Goal: Task Accomplishment & Management: Manage account settings

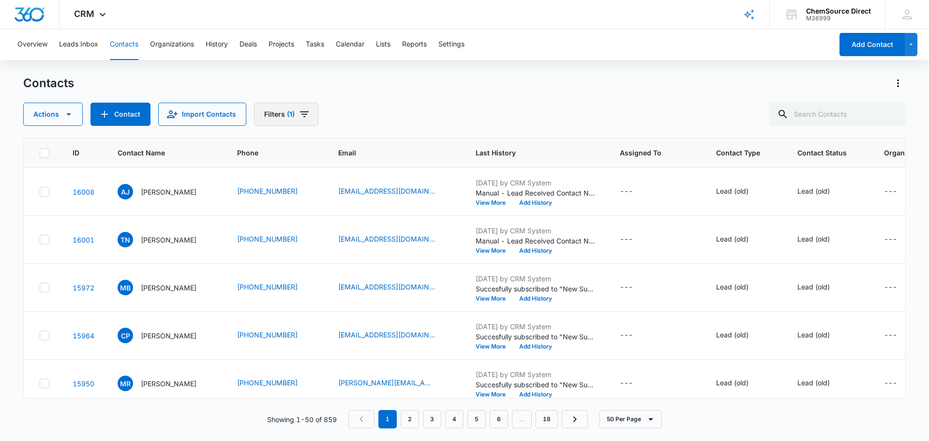
click at [301, 111] on icon "Filters" at bounding box center [304, 114] width 9 height 6
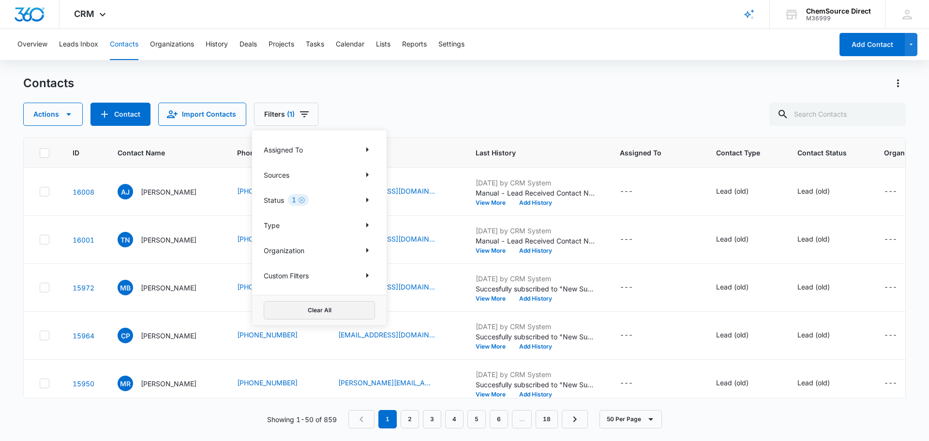
click at [316, 311] on button "Clear All" at bounding box center [319, 310] width 111 height 18
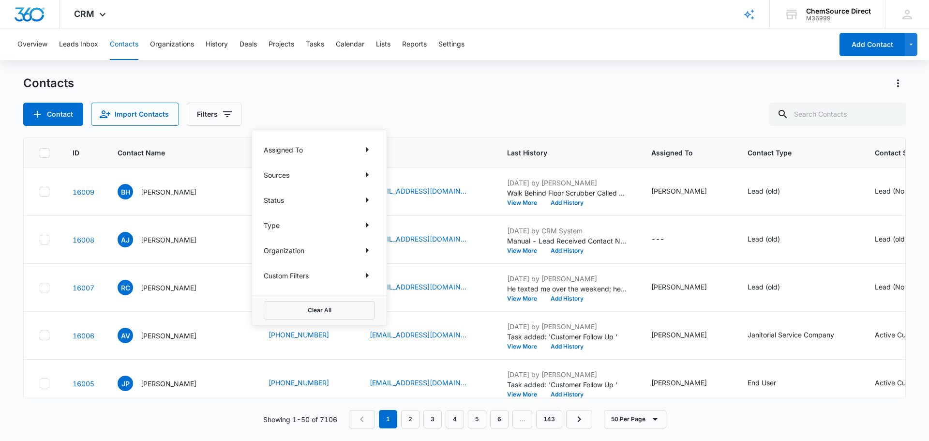
click at [364, 77] on div "Contacts" at bounding box center [464, 82] width 882 height 15
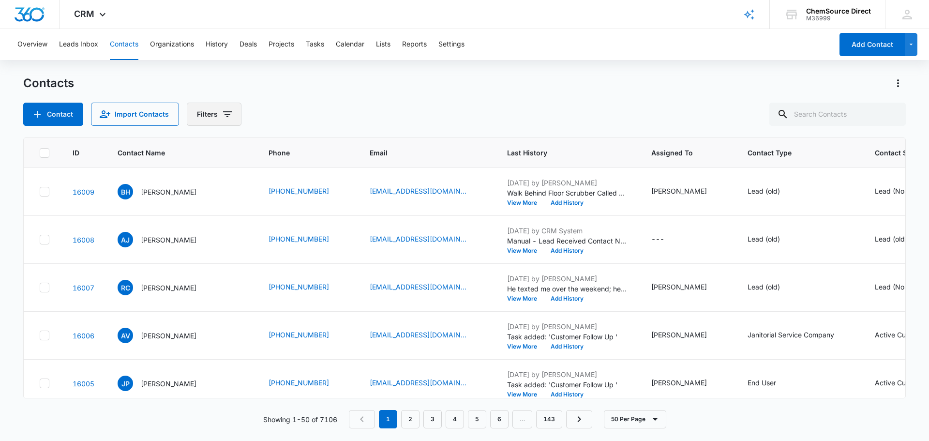
click at [229, 114] on icon "Filters" at bounding box center [228, 114] width 12 height 12
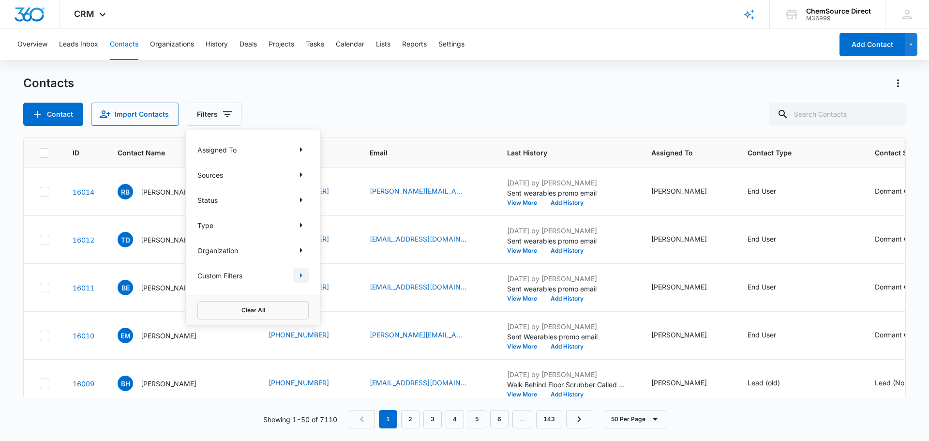
click at [300, 279] on icon "Show Custom Filters filters" at bounding box center [301, 275] width 12 height 12
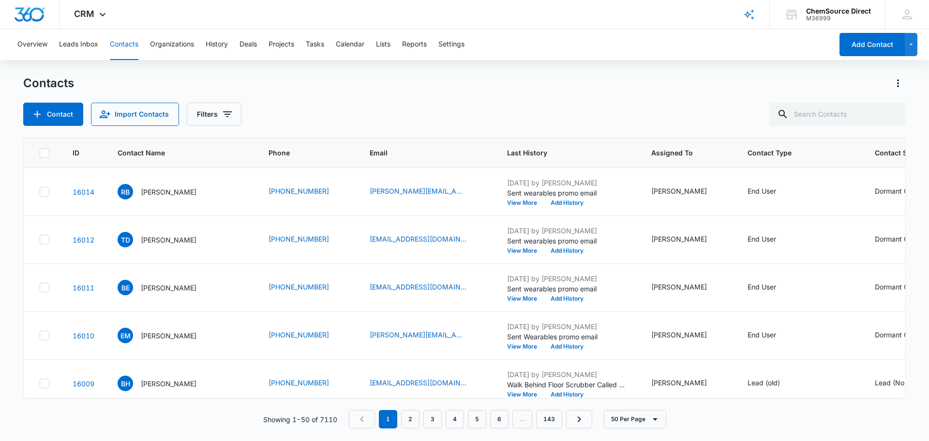
click at [309, 94] on div "Contacts Contact Import Contacts Filters" at bounding box center [464, 100] width 882 height 50
click at [222, 113] on icon "Filters" at bounding box center [228, 114] width 12 height 12
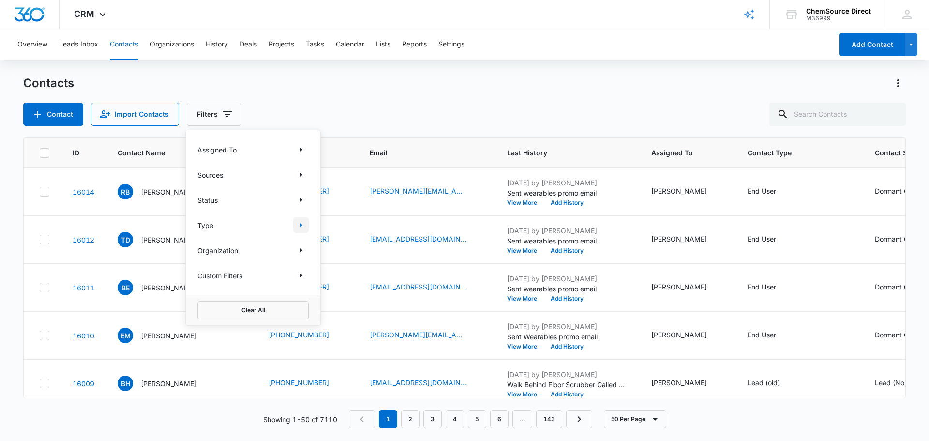
click at [301, 224] on icon "Show Type filters" at bounding box center [301, 224] width 2 height 5
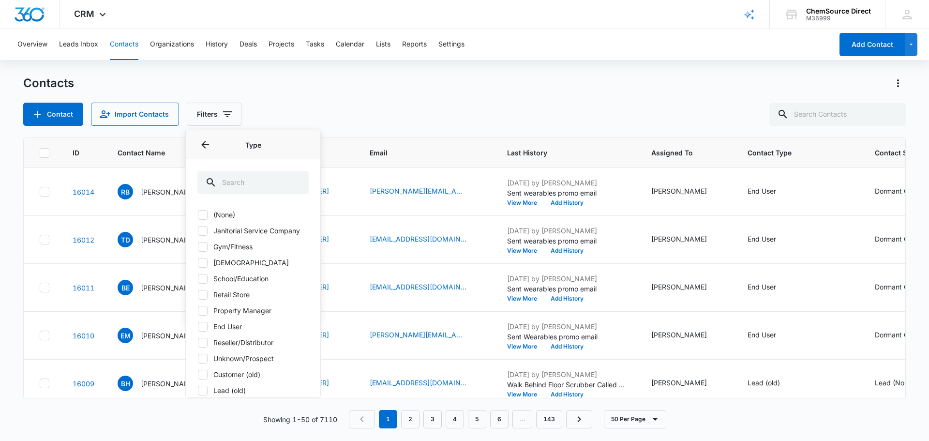
click at [293, 99] on div "Contacts Contact Import Contacts Filters Assigned To Sources Status Type Type (…" at bounding box center [464, 100] width 882 height 50
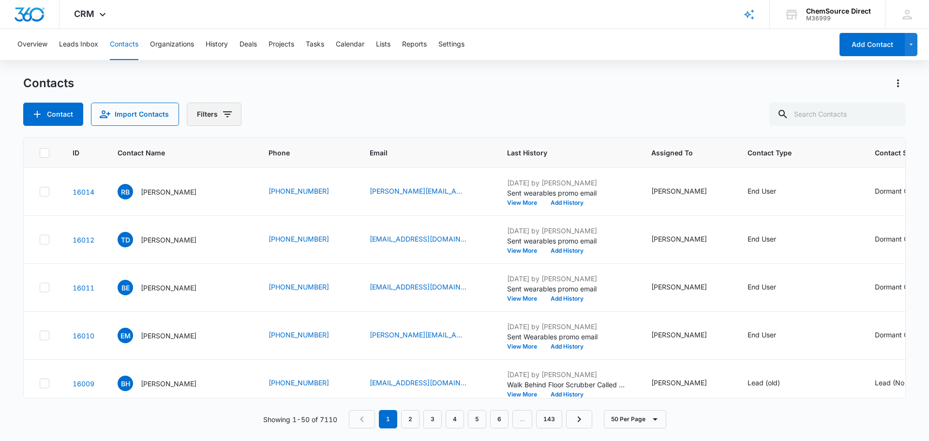
click at [225, 112] on icon "Filters" at bounding box center [227, 114] width 9 height 6
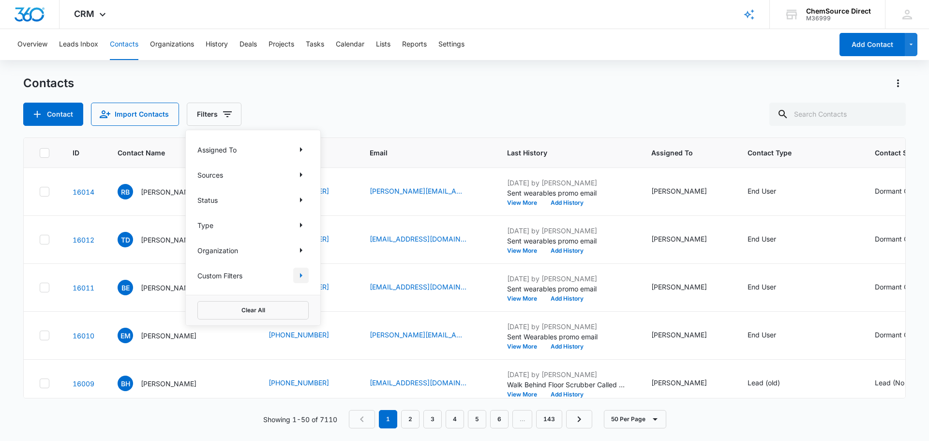
click at [300, 273] on icon "Show Custom Filters filters" at bounding box center [301, 275] width 2 height 5
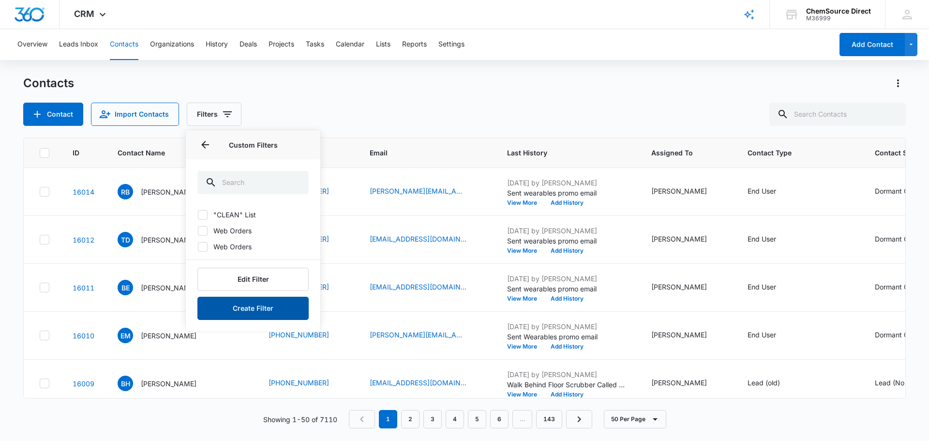
click at [277, 307] on button "Create Filter" at bounding box center [252, 307] width 111 height 23
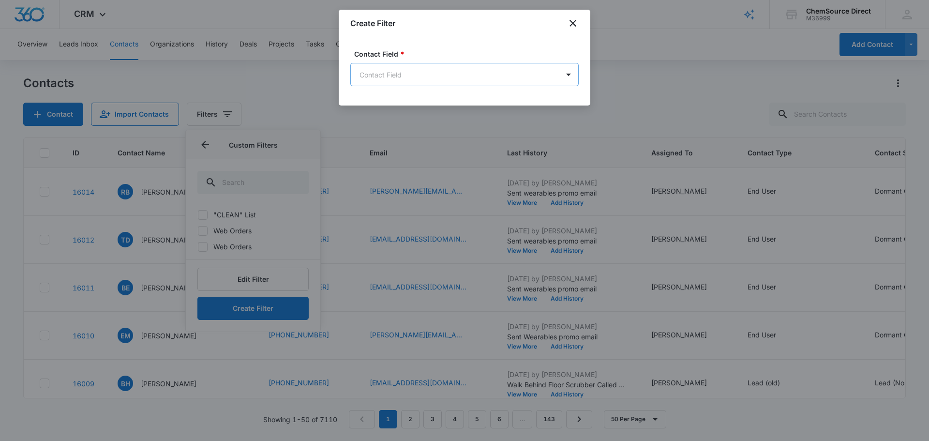
click at [428, 75] on body "CRM Apps Reputation Forms CRM Email Social Payments POS Content Ads Intelligenc…" at bounding box center [464, 220] width 929 height 441
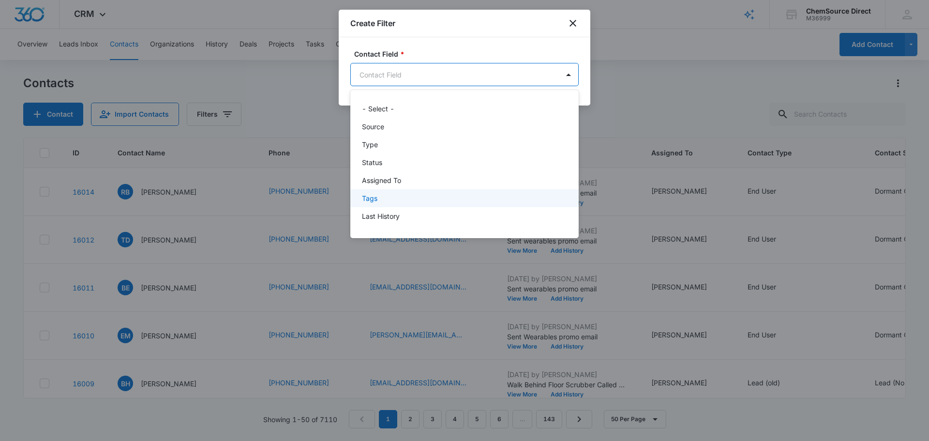
click at [376, 197] on p "Tags" at bounding box center [369, 198] width 15 height 10
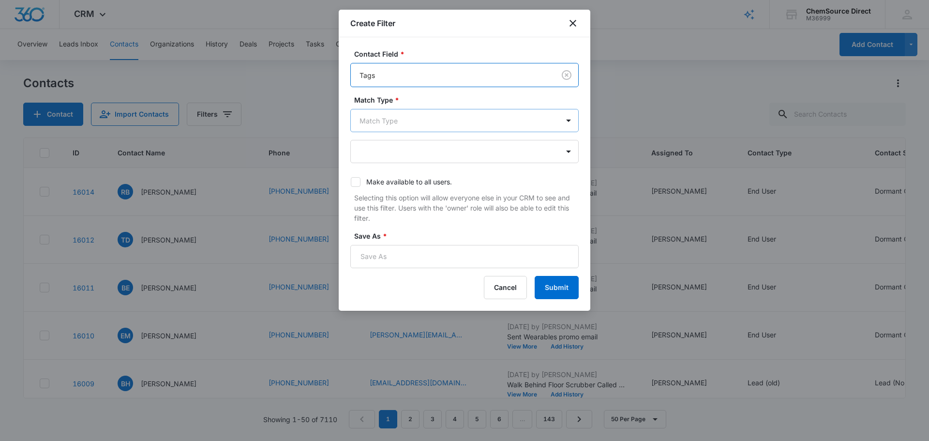
click at [448, 121] on body "CRM Apps Reputation Forms CRM Email Social Payments POS Content Ads Intelligenc…" at bounding box center [464, 220] width 929 height 441
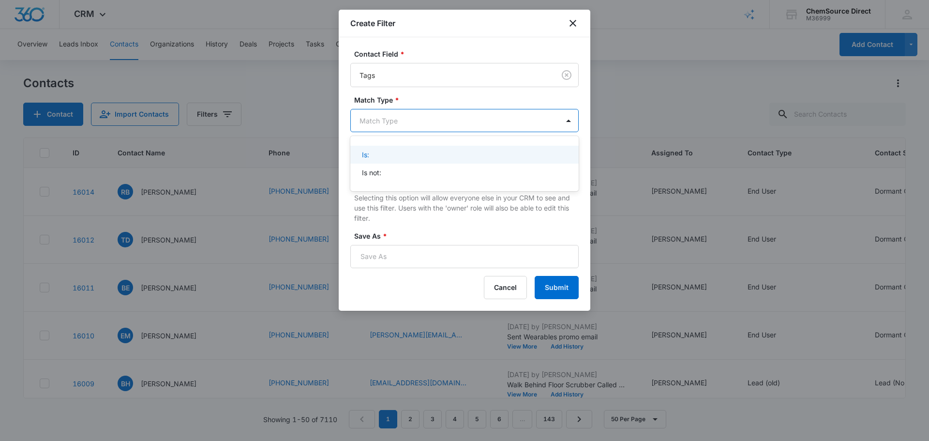
type input "p"
click at [398, 158] on div "Is:" at bounding box center [463, 154] width 203 height 10
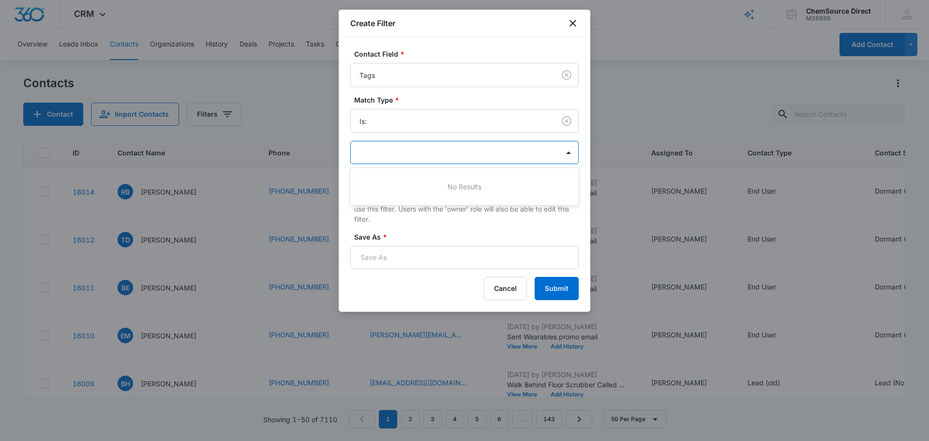
click at [398, 158] on div at bounding box center [458, 153] width 198 height 12
type input "p"
click at [404, 258] on input "Save As *" at bounding box center [464, 257] width 228 height 23
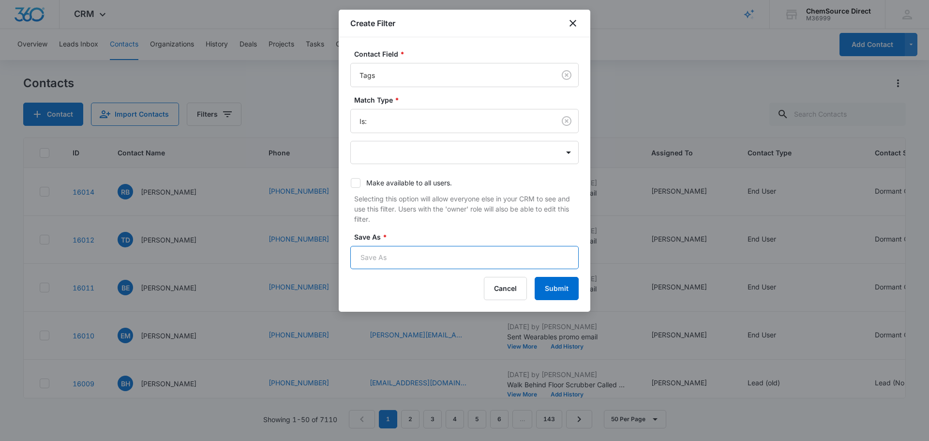
type input "Tags"
click at [355, 184] on icon at bounding box center [356, 182] width 6 height 4
click at [351, 183] on input "Make available to all users." at bounding box center [350, 182] width 0 height 0
checkbox input "true"
click at [565, 289] on button "Submit" at bounding box center [556, 288] width 44 height 23
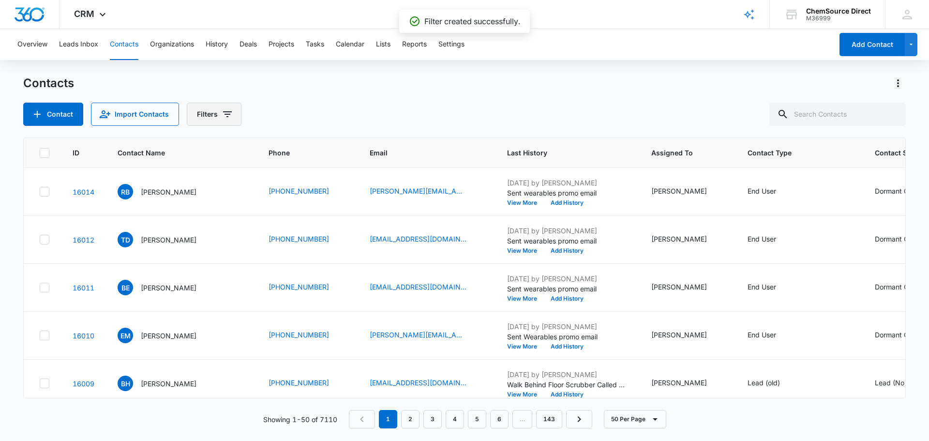
click at [213, 113] on button "Filters" at bounding box center [214, 114] width 55 height 23
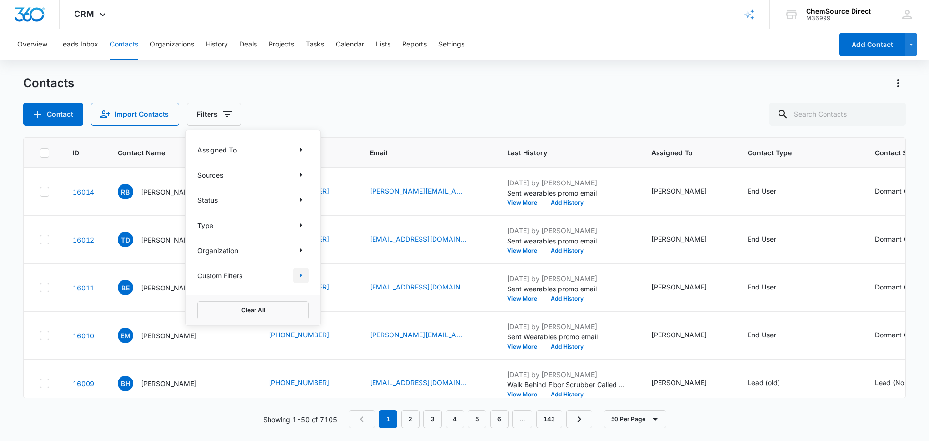
click at [303, 278] on icon "Show Custom Filters filters" at bounding box center [301, 275] width 12 height 12
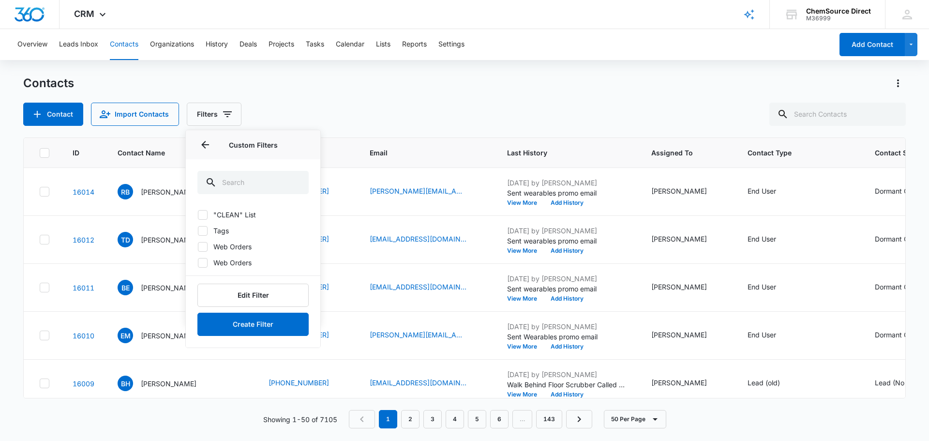
click at [200, 230] on icon at bounding box center [202, 230] width 9 height 9
click at [198, 230] on input "Tags" at bounding box center [197, 230] width 0 height 0
checkbox input "true"
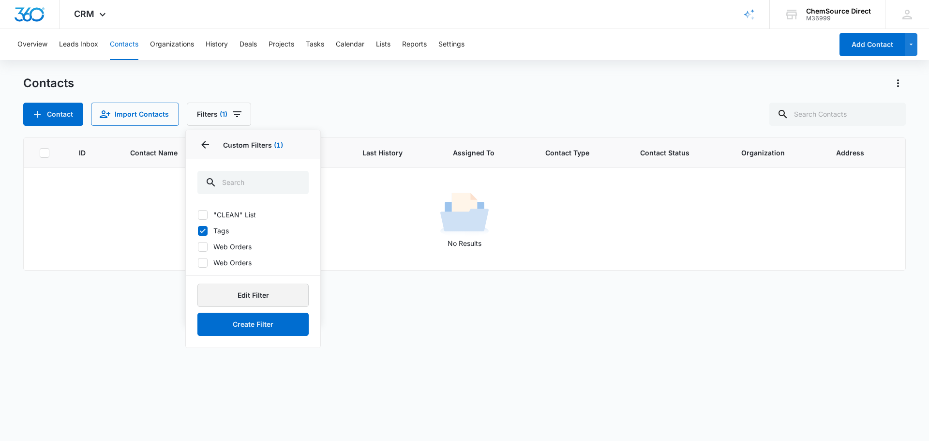
click at [266, 296] on button "Edit Filter" at bounding box center [252, 294] width 111 height 23
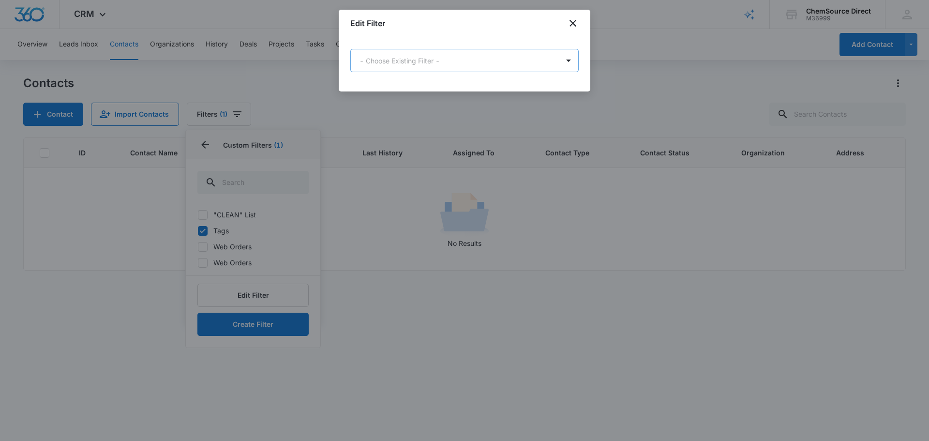
click at [531, 66] on body "CRM Apps Reputation Forms CRM Email Social Payments POS Content Ads Intelligenc…" at bounding box center [464, 220] width 929 height 441
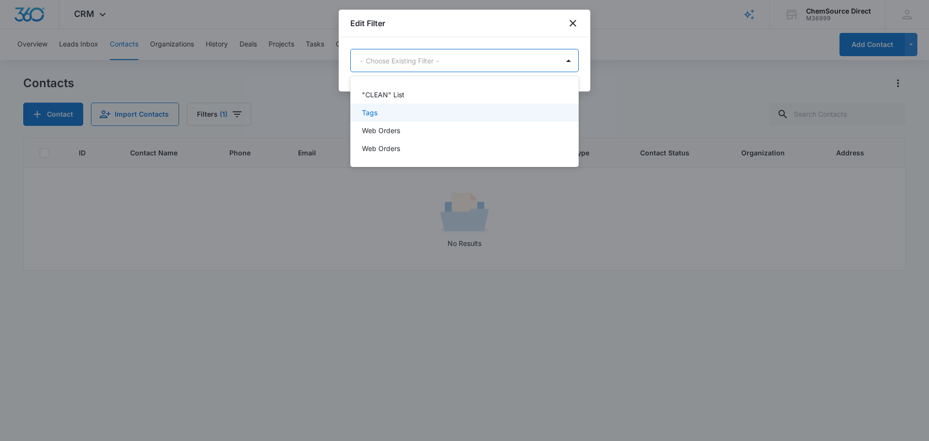
click at [384, 108] on div "Tags" at bounding box center [463, 112] width 203 height 10
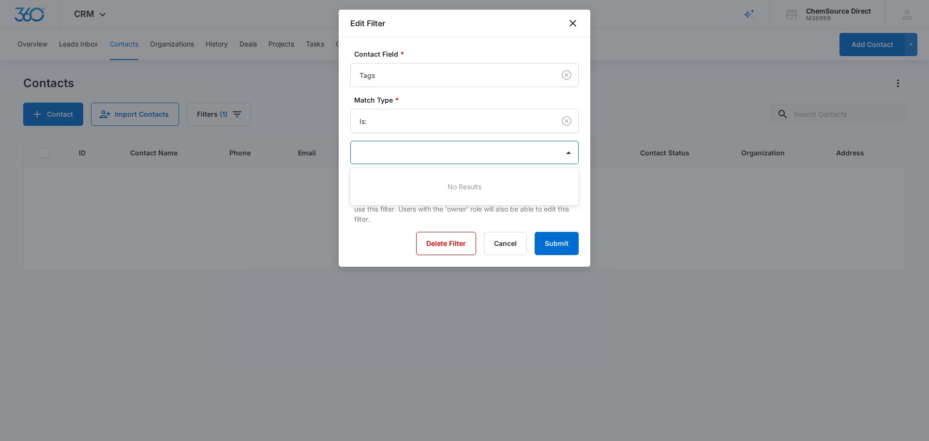
click at [557, 156] on div at bounding box center [458, 153] width 198 height 12
type input "p"
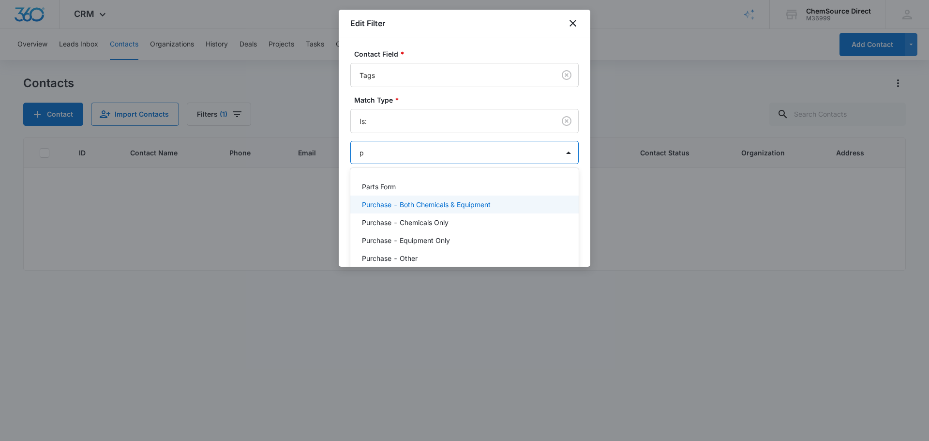
click at [444, 205] on p "Purchase - Both Chemicals & Equipment" at bounding box center [426, 204] width 129 height 10
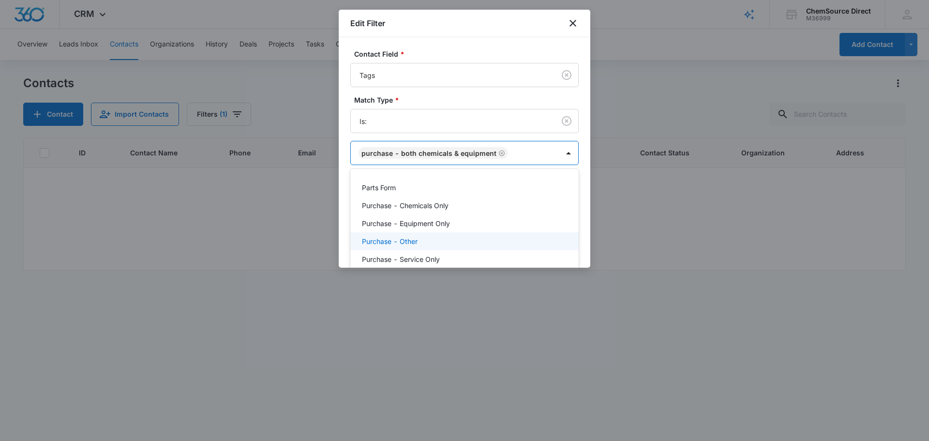
click at [580, 238] on div "Contact Field * Tags Match Type * Is: option Purchase - Both Chemicals & Equipm…" at bounding box center [464, 152] width 251 height 230
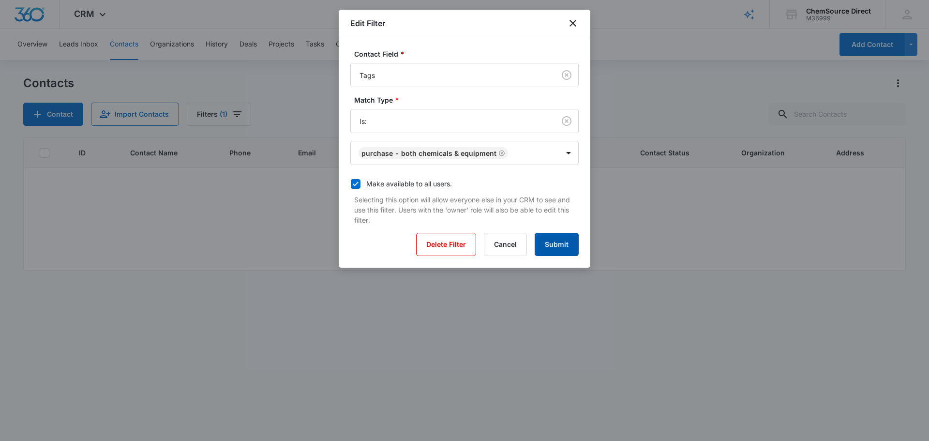
click at [559, 244] on button "Submit" at bounding box center [556, 244] width 44 height 23
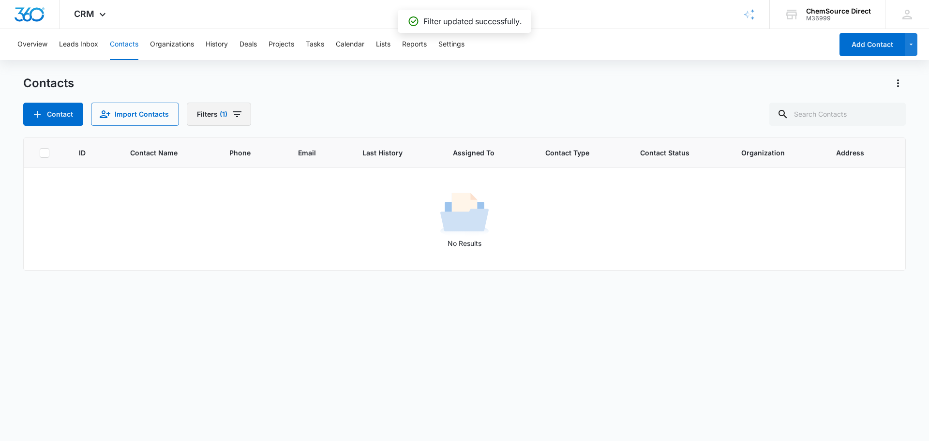
click at [236, 117] on icon "Filters" at bounding box center [237, 114] width 9 height 6
click at [302, 277] on icon "Show Custom Filters filters" at bounding box center [301, 275] width 12 height 12
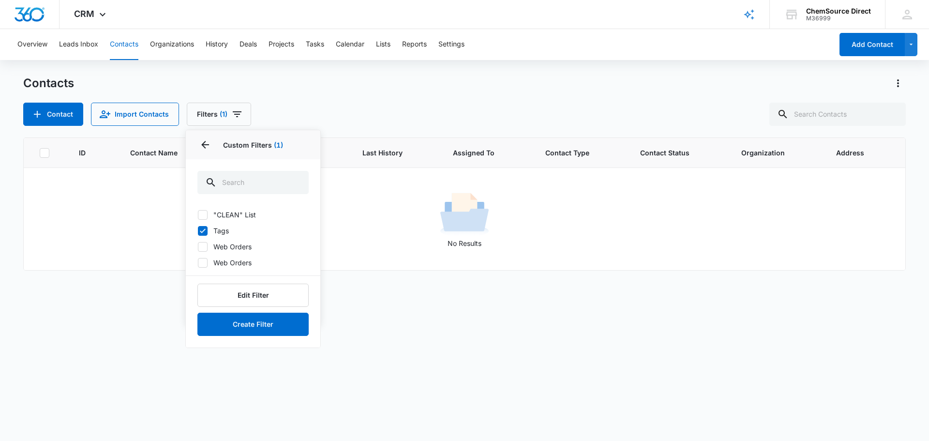
click at [217, 229] on label "Tags" at bounding box center [252, 230] width 111 height 10
click at [198, 230] on input "Tags" at bounding box center [197, 230] width 0 height 0
click at [217, 229] on label "Tags" at bounding box center [252, 230] width 111 height 10
click at [198, 230] on input "Tags" at bounding box center [197, 230] width 0 height 0
checkbox input "true"
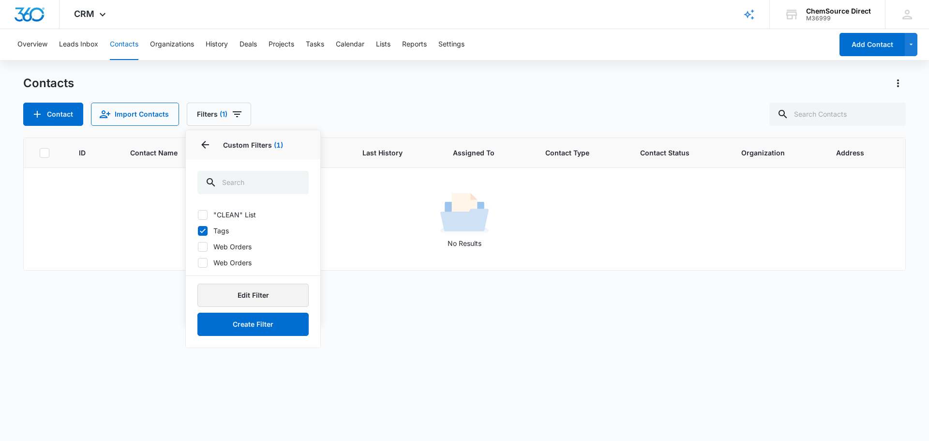
click at [257, 297] on button "Edit Filter" at bounding box center [252, 294] width 111 height 23
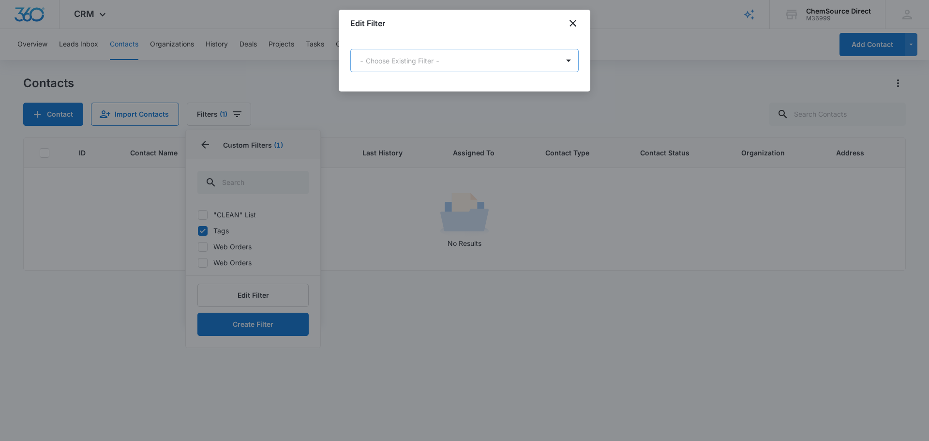
click at [478, 62] on body "CRM Apps Reputation Forms CRM Email Social Payments POS Content Ads Intelligenc…" at bounding box center [464, 220] width 929 height 441
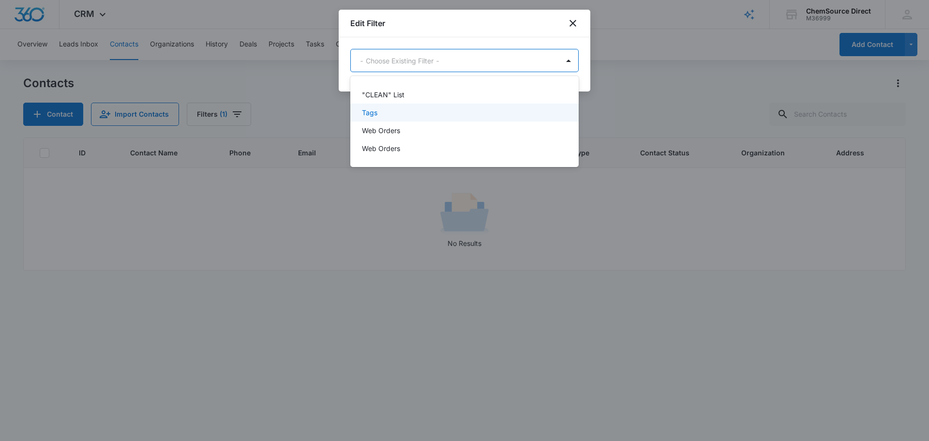
click at [379, 111] on div "Tags" at bounding box center [463, 112] width 203 height 10
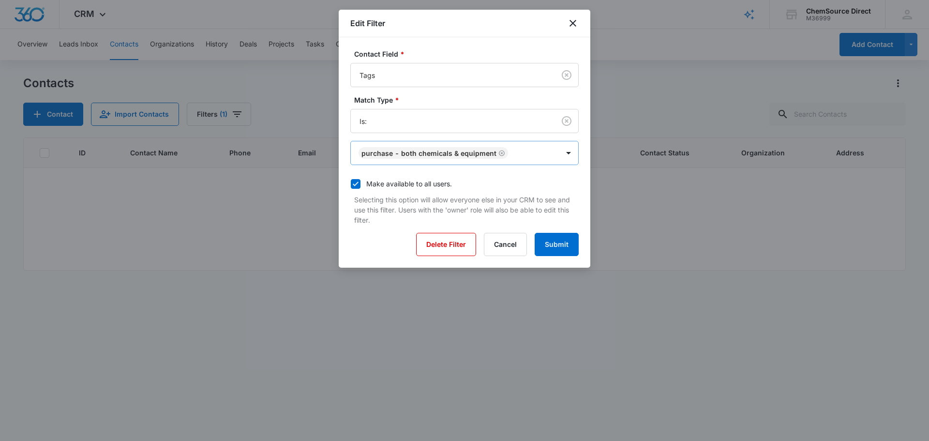
click at [541, 157] on div at bounding box center [534, 153] width 47 height 12
type input "p"
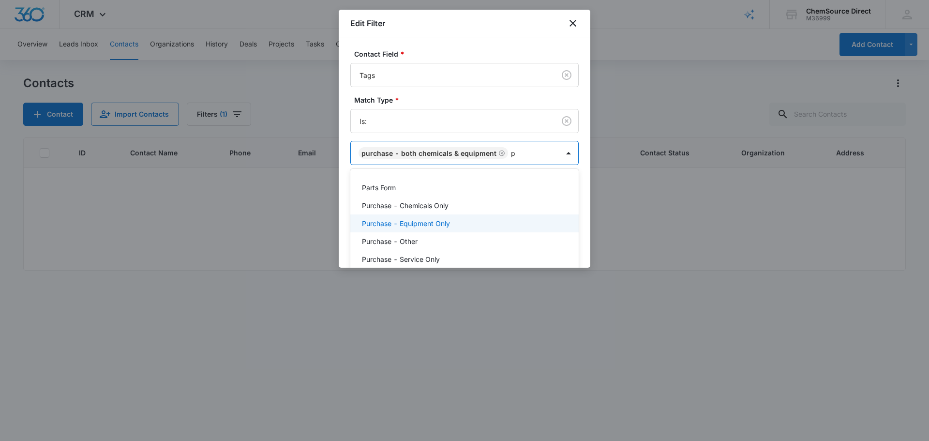
click at [436, 221] on p "Purchase - Equipment Only" at bounding box center [406, 223] width 88 height 10
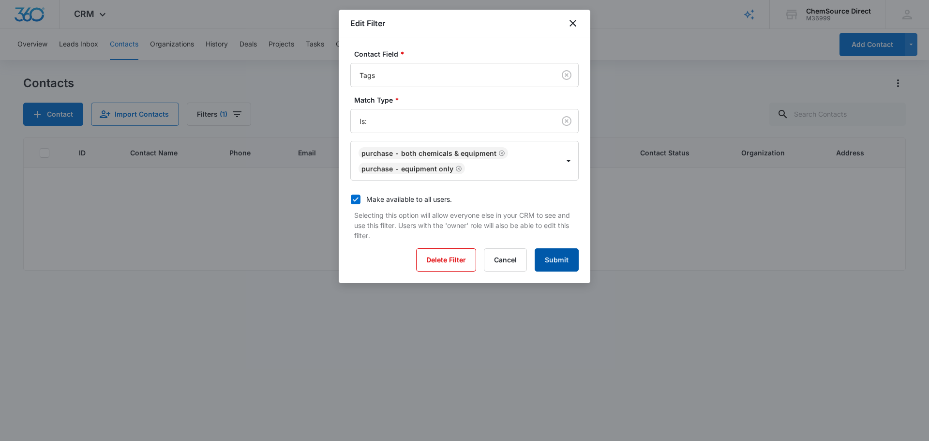
click at [569, 258] on button "Submit" at bounding box center [556, 259] width 44 height 23
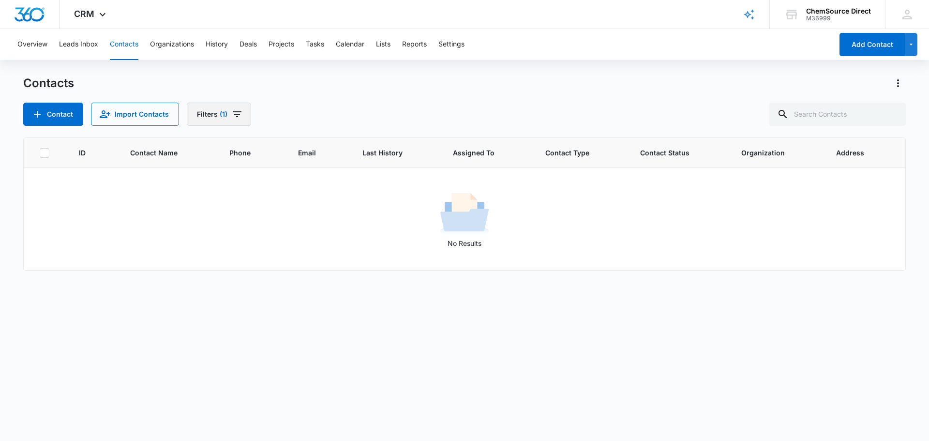
click at [233, 111] on icon "Filters" at bounding box center [237, 114] width 9 height 6
click at [300, 280] on icon "Show Custom Filters filters" at bounding box center [301, 275] width 12 height 12
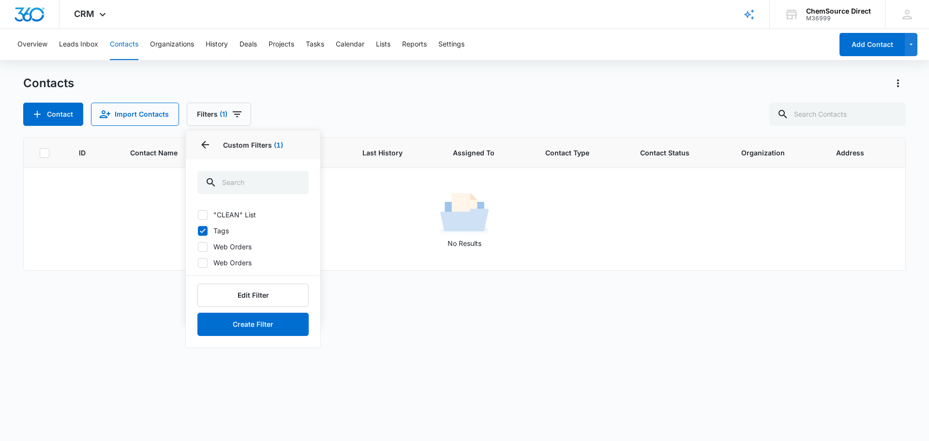
click at [216, 231] on label "Tags" at bounding box center [252, 230] width 111 height 10
click at [198, 231] on input "Tags" at bounding box center [197, 230] width 0 height 0
click at [216, 231] on label "Tags" at bounding box center [252, 230] width 111 height 10
click at [198, 231] on input "Tags" at bounding box center [197, 230] width 0 height 0
checkbox input "true"
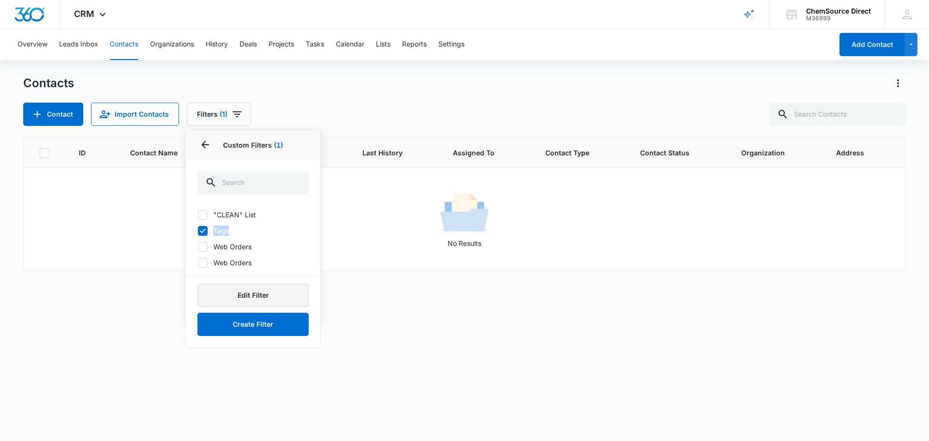
click at [248, 293] on button "Edit Filter" at bounding box center [252, 294] width 111 height 23
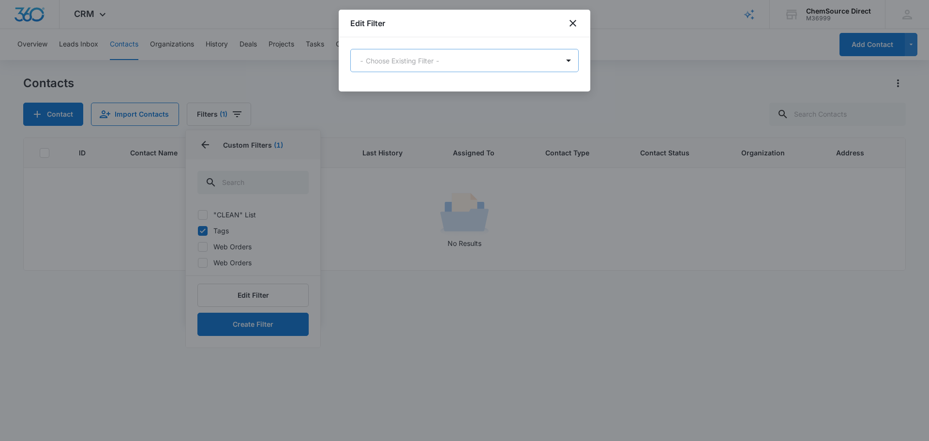
click at [471, 55] on body "CRM Apps Reputation Forms CRM Email Social Payments POS Content Ads Intelligenc…" at bounding box center [464, 220] width 929 height 441
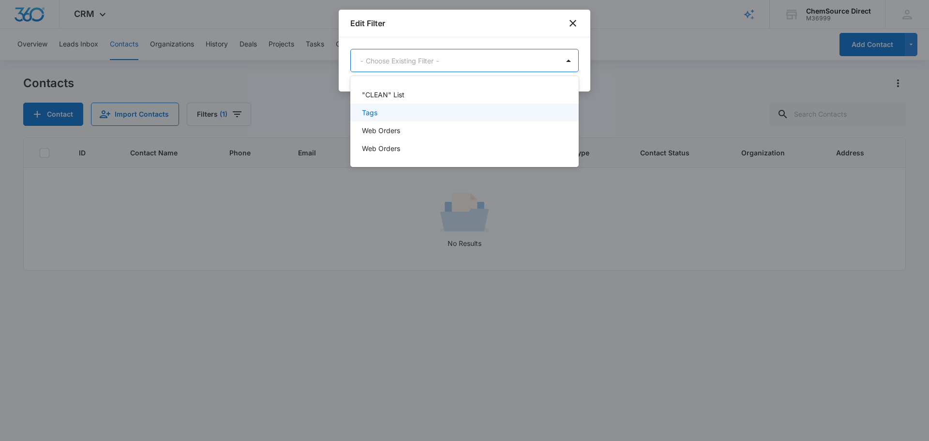
click at [370, 112] on p "Tags" at bounding box center [369, 112] width 15 height 10
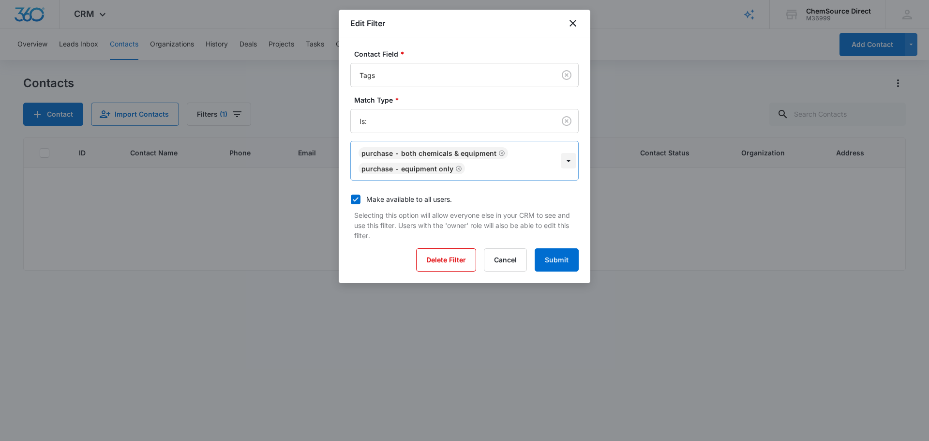
click at [570, 164] on div at bounding box center [568, 160] width 15 height 15
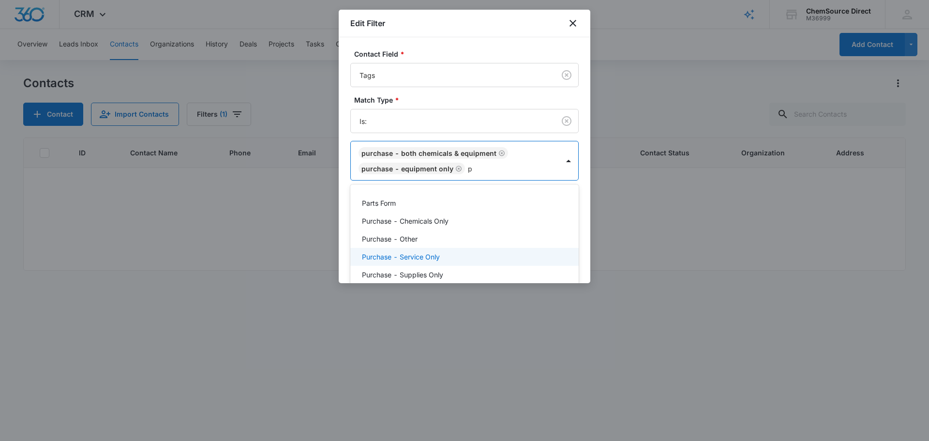
type input "p"
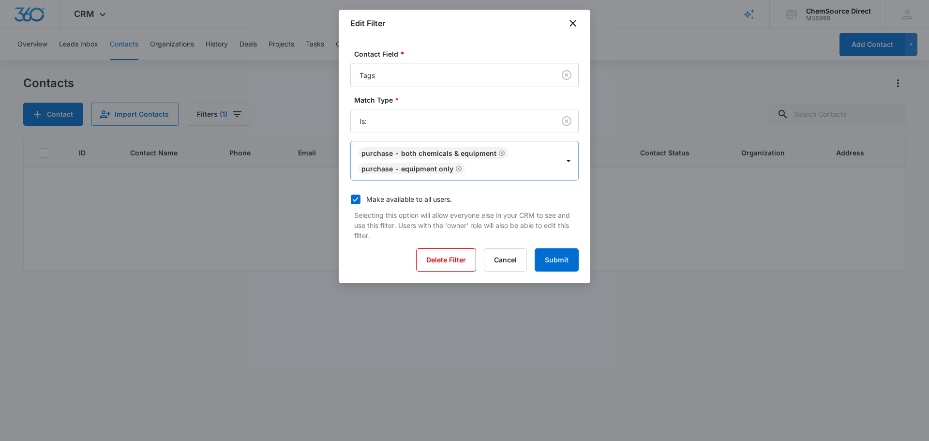
click at [571, 162] on div "Purchase - Both Chemicals & Equipment Purchase - Equipment Only" at bounding box center [464, 161] width 228 height 40
click at [576, 157] on div "Contact Field * Tags Match Type * Is: Purchase - Both Chemicals & Equipment Pur…" at bounding box center [464, 160] width 251 height 246
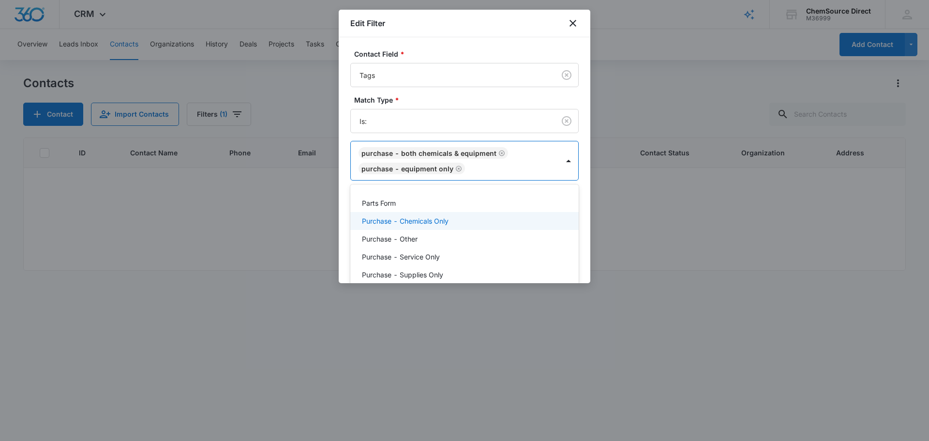
click at [525, 223] on div "Purchase - Chemicals Only" at bounding box center [463, 221] width 203 height 10
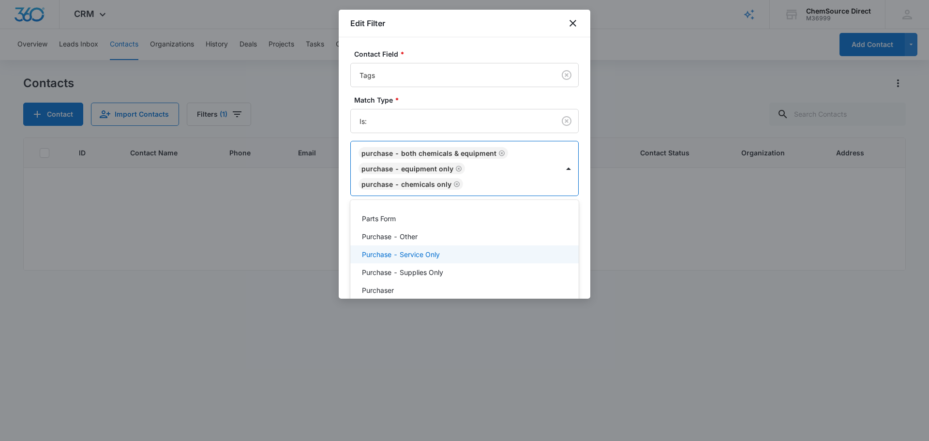
click at [502, 248] on div "Purchase - Service Only" at bounding box center [464, 254] width 228 height 18
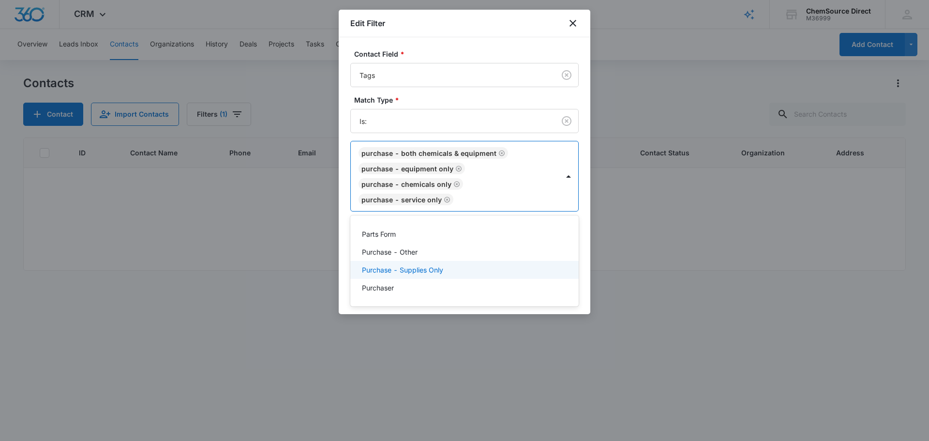
click at [434, 269] on p "Purchase - Supplies Only" at bounding box center [402, 270] width 81 height 10
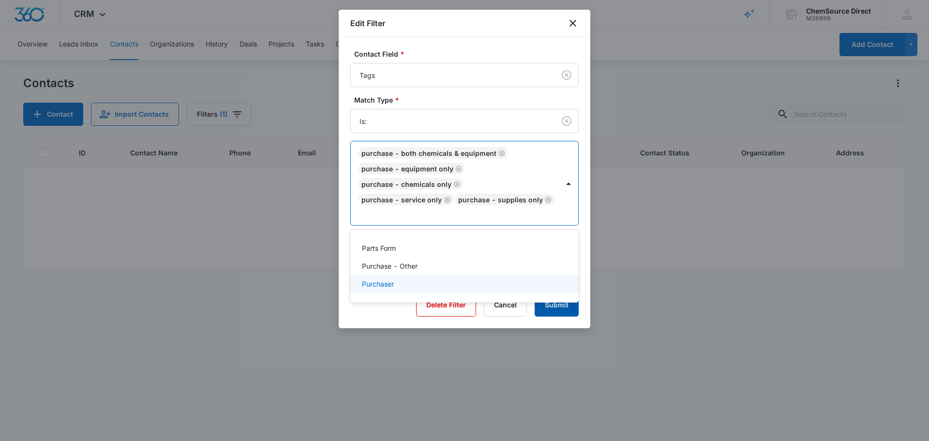
click at [555, 293] on button "Submit" at bounding box center [556, 304] width 44 height 23
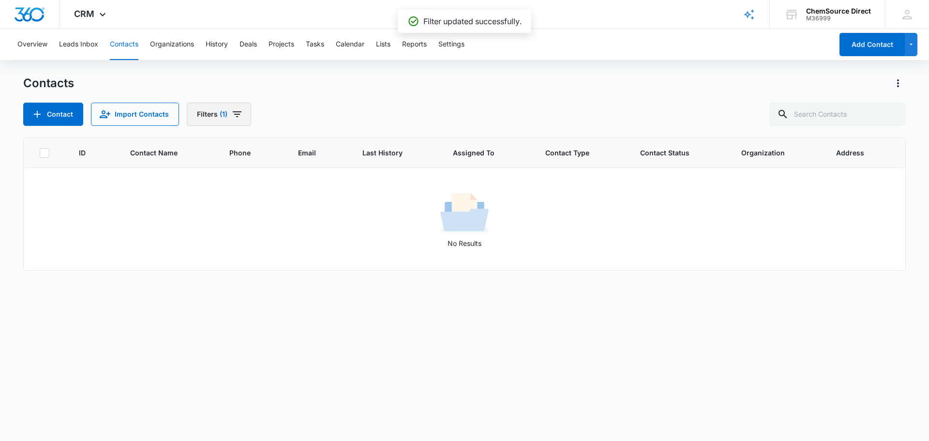
click at [237, 112] on icon "Filters" at bounding box center [237, 114] width 9 height 6
click at [257, 278] on div "1" at bounding box center [256, 275] width 21 height 12
click at [299, 275] on icon "Show Custom Filters filters" at bounding box center [301, 275] width 12 height 12
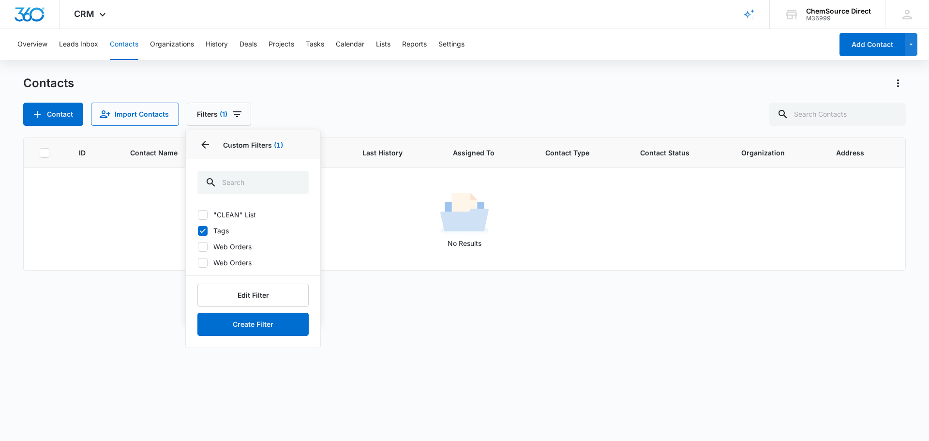
click at [201, 228] on icon at bounding box center [202, 230] width 9 height 9
click at [198, 230] on input "Tags" at bounding box center [197, 230] width 0 height 0
checkbox input "false"
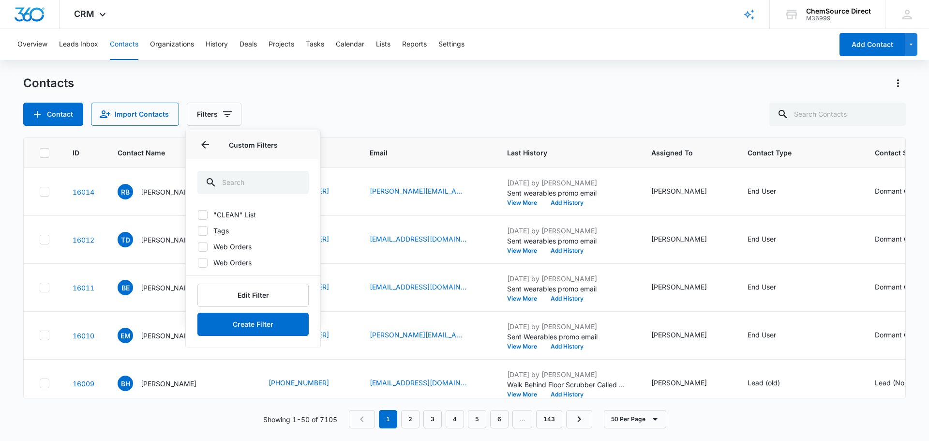
click at [475, 108] on div "Contact Import Contacts Filters Assigned To Sources Status Type Organization Cu…" at bounding box center [464, 114] width 882 height 23
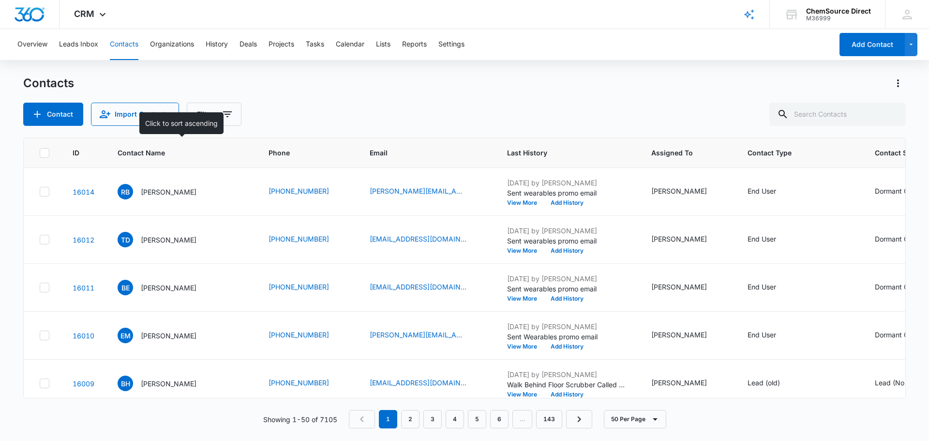
click at [146, 149] on span "Contact Name" at bounding box center [175, 153] width 114 height 10
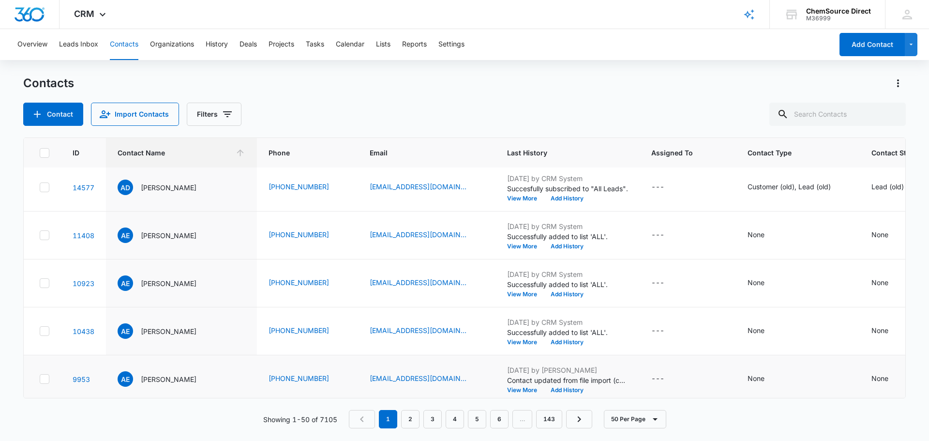
scroll to position [484, 0]
click at [88, 211] on td "11408" at bounding box center [83, 187] width 45 height 48
click at [88, 191] on link "11408" at bounding box center [84, 187] width 22 height 8
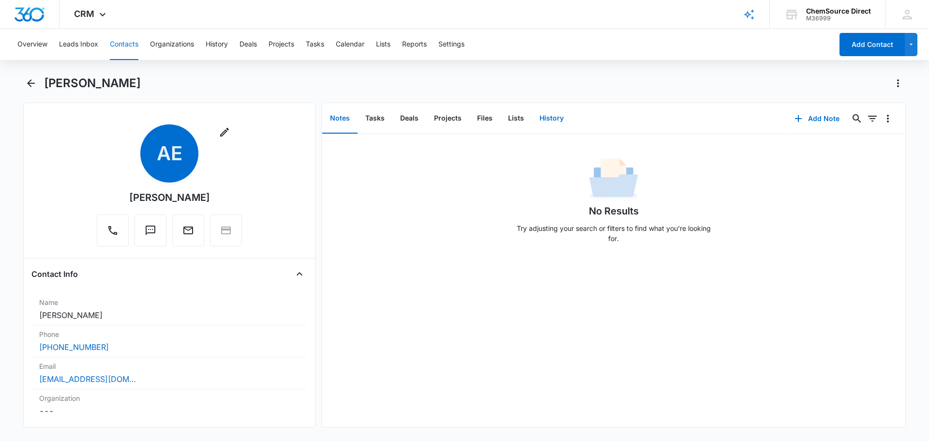
click at [557, 118] on button "History" at bounding box center [552, 118] width 40 height 30
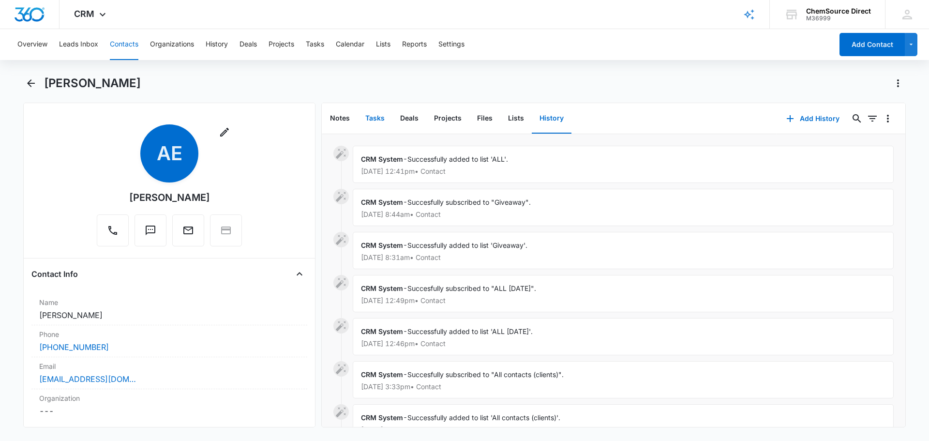
click at [377, 117] on button "Tasks" at bounding box center [374, 118] width 35 height 30
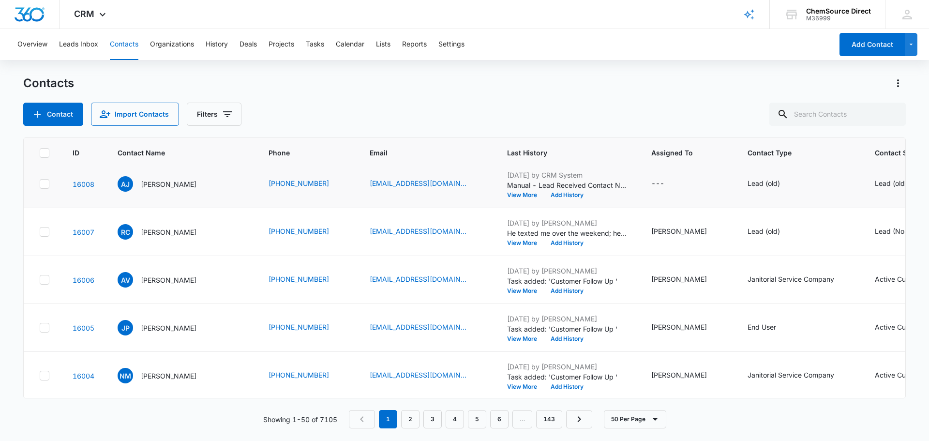
scroll to position [242, 0]
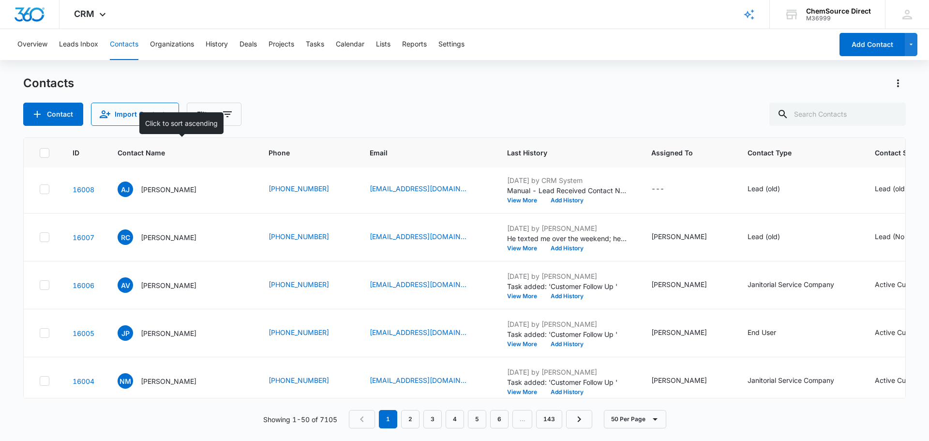
click at [149, 154] on span "Contact Name" at bounding box center [175, 153] width 114 height 10
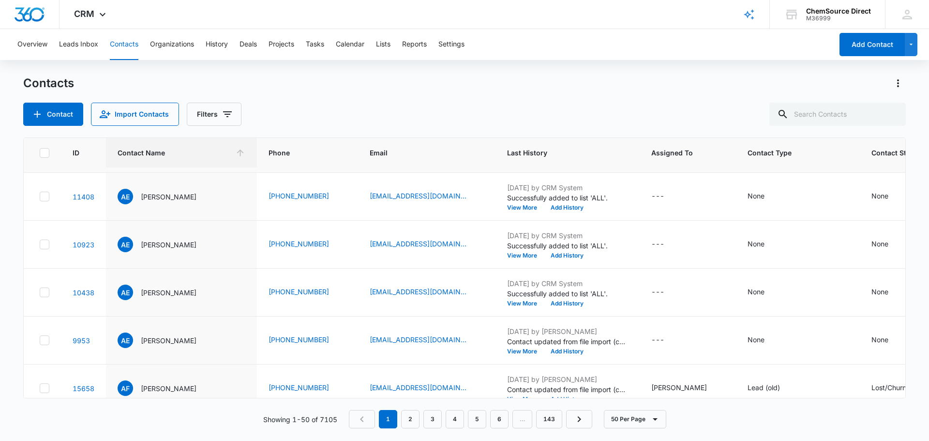
scroll to position [484, 0]
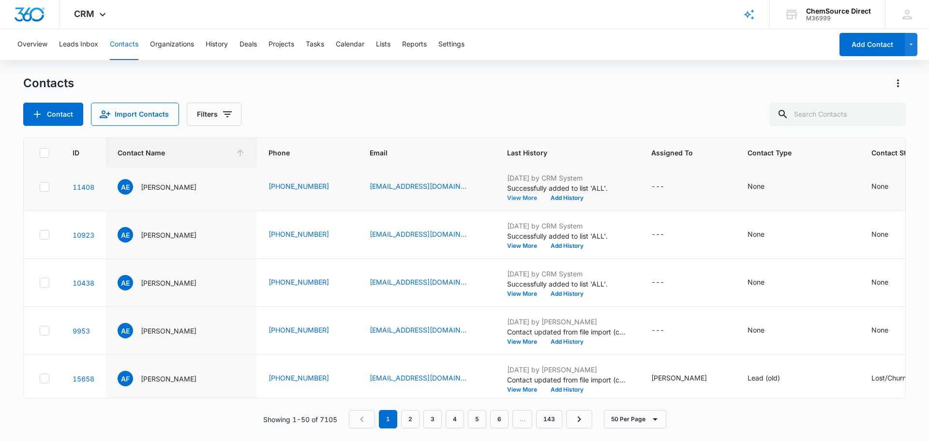
click at [526, 201] on button "View More" at bounding box center [525, 198] width 37 height 6
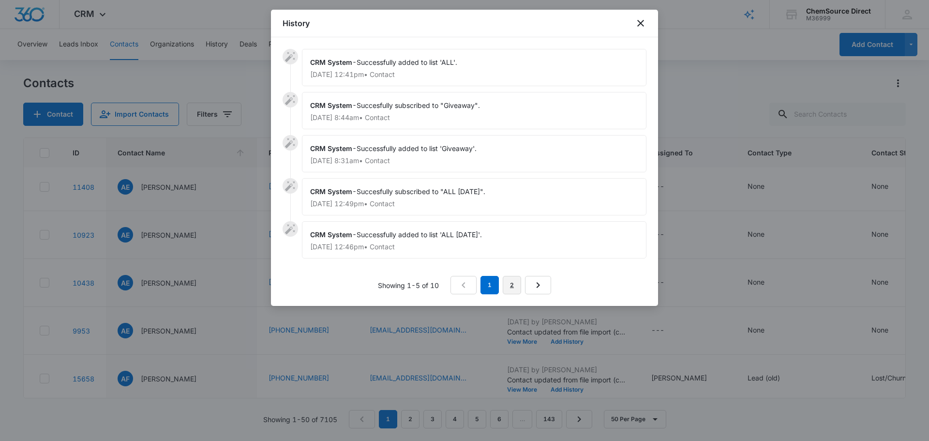
click at [511, 284] on link "2" at bounding box center [512, 285] width 18 height 18
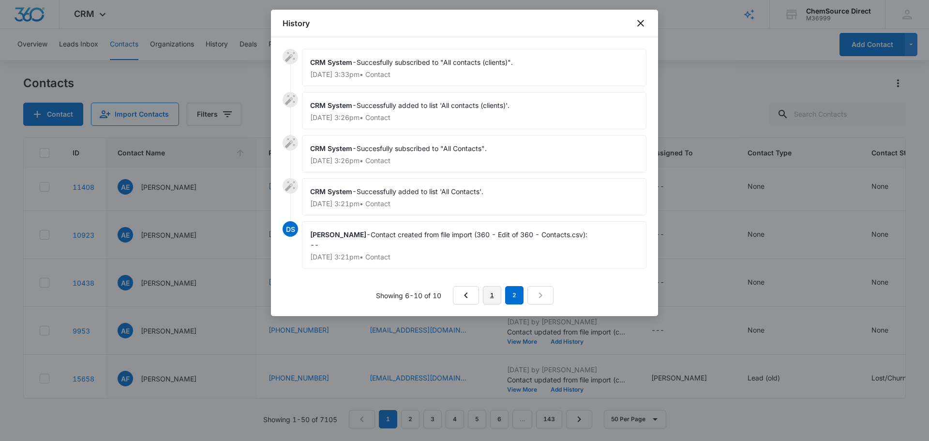
click at [493, 297] on link "1" at bounding box center [492, 295] width 18 height 18
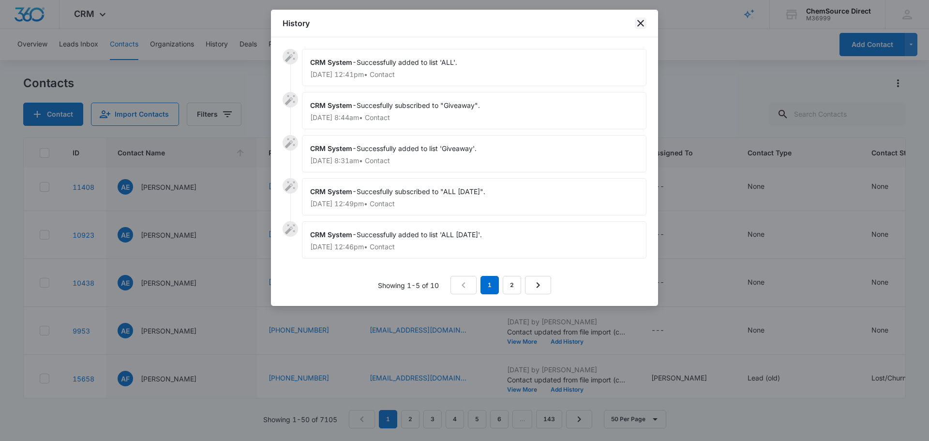
click at [639, 24] on icon "close" at bounding box center [640, 23] width 7 height 7
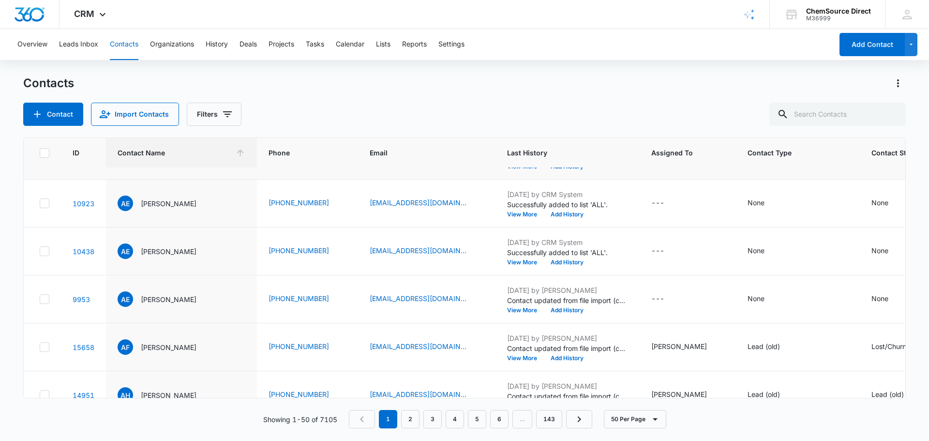
scroll to position [532, 0]
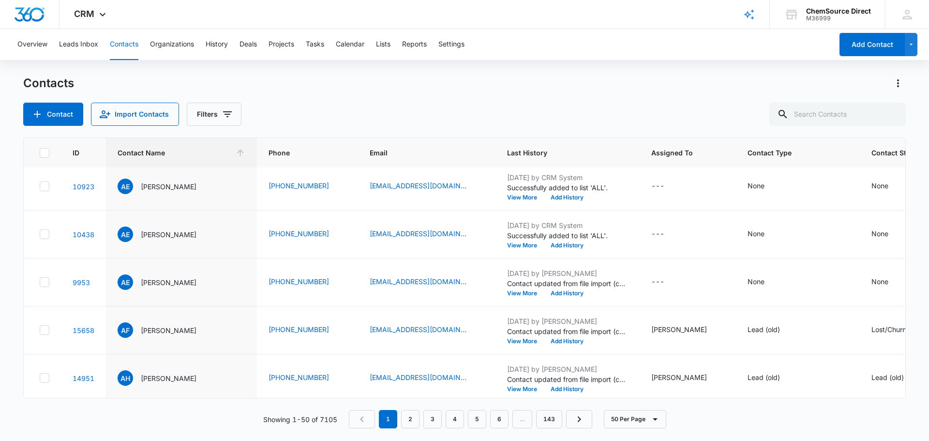
click at [45, 143] on icon at bounding box center [44, 138] width 9 height 9
click at [40, 139] on input "checkbox" at bounding box center [39, 138] width 0 height 0
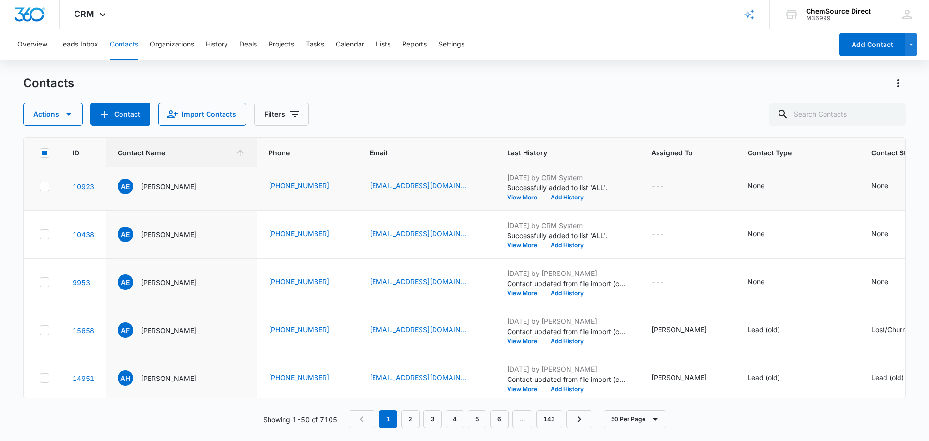
click at [47, 191] on icon at bounding box center [44, 186] width 9 height 9
click at [40, 187] on input "checkbox" at bounding box center [39, 186] width 0 height 0
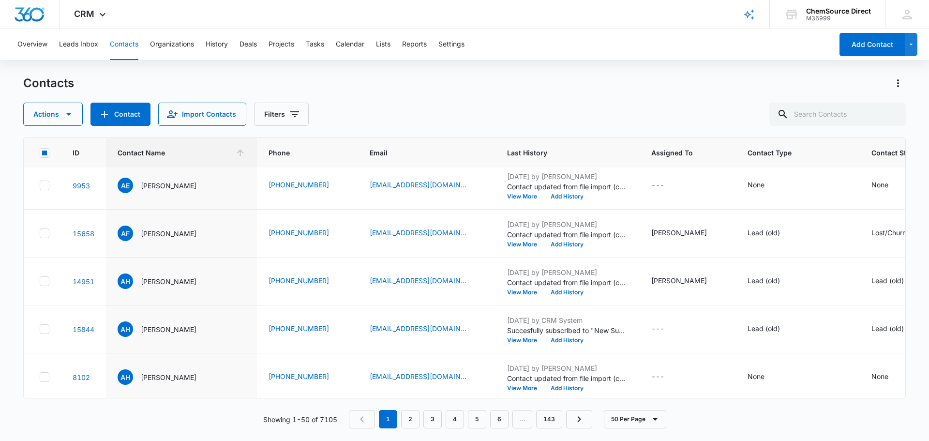
click at [44, 142] on icon at bounding box center [44, 137] width 9 height 9
click at [40, 138] on input "checkbox" at bounding box center [39, 137] width 0 height 0
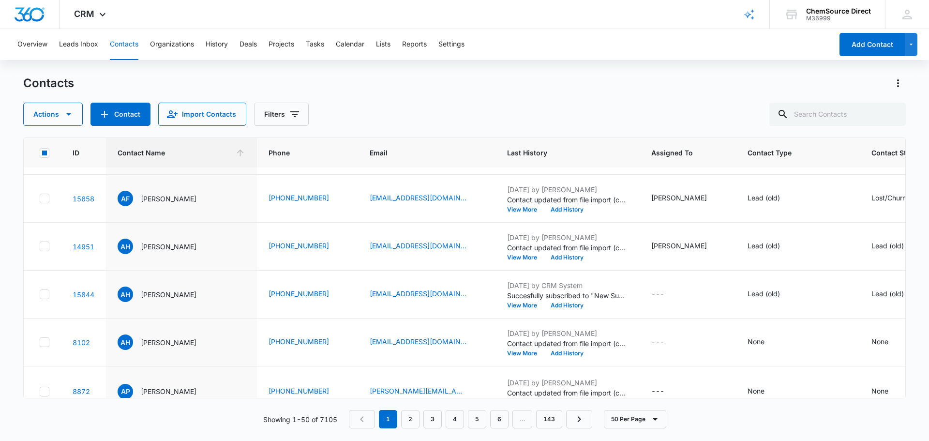
scroll to position [677, 0]
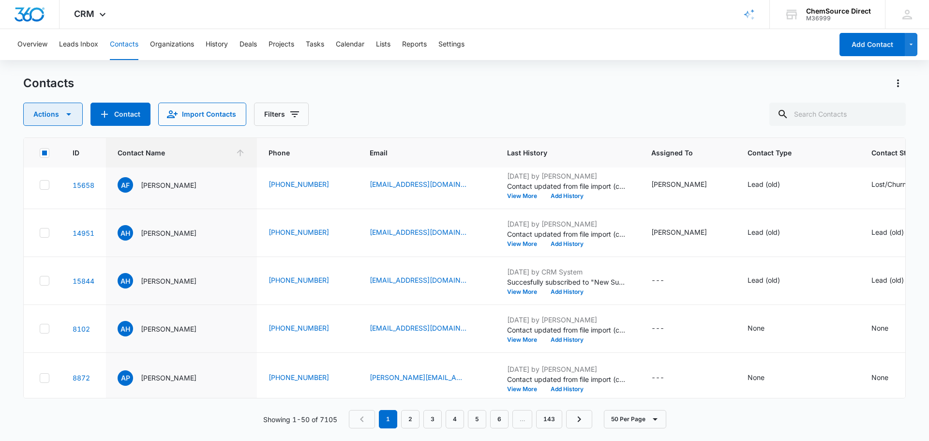
click at [65, 112] on icon "button" at bounding box center [69, 114] width 12 height 12
click at [48, 204] on div "Delete" at bounding box center [57, 203] width 44 height 7
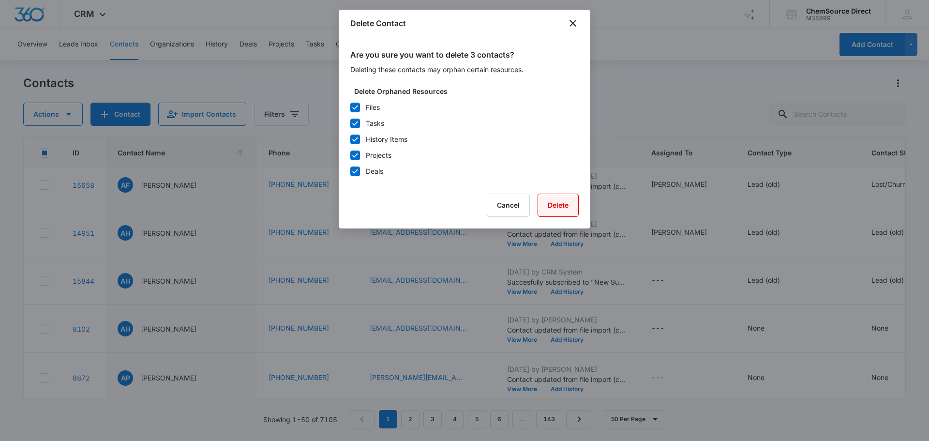
click at [566, 205] on button "Delete" at bounding box center [557, 204] width 41 height 23
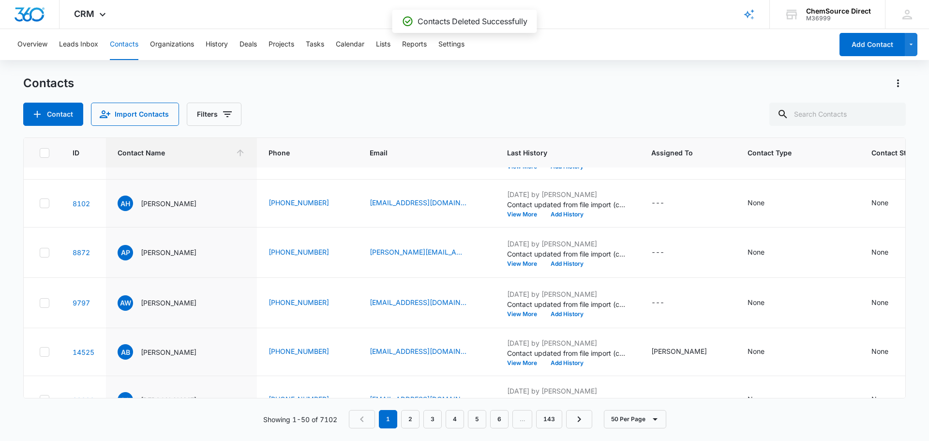
scroll to position [707, 0]
click at [42, 157] on icon at bounding box center [45, 154] width 6 height 4
click at [40, 155] on input "checkbox" at bounding box center [39, 155] width 0 height 0
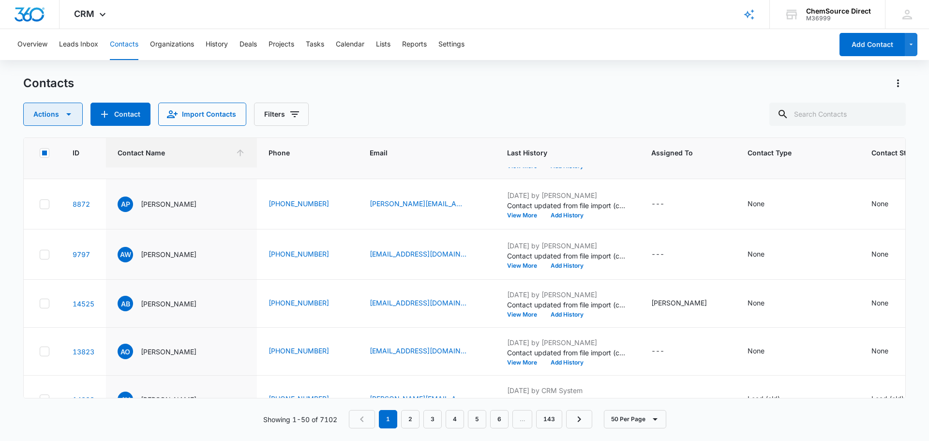
click at [69, 123] on button "Actions" at bounding box center [52, 114] width 59 height 23
click at [54, 201] on div "Delete" at bounding box center [57, 203] width 44 height 7
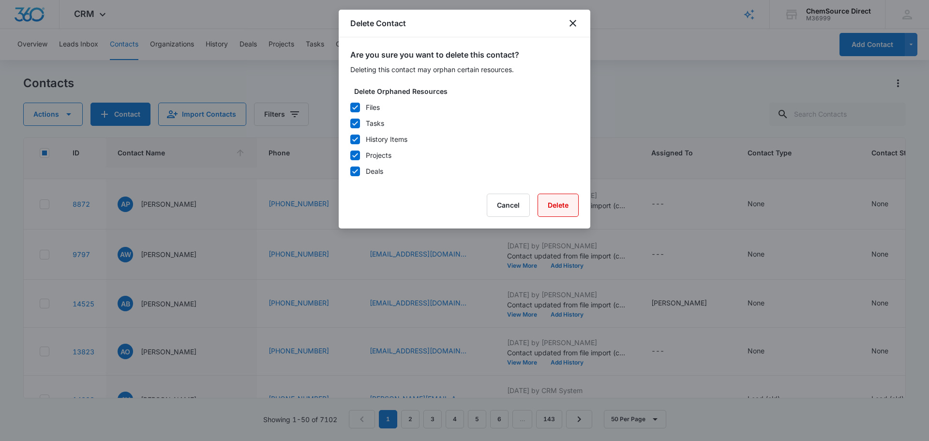
click at [555, 206] on button "Delete" at bounding box center [557, 204] width 41 height 23
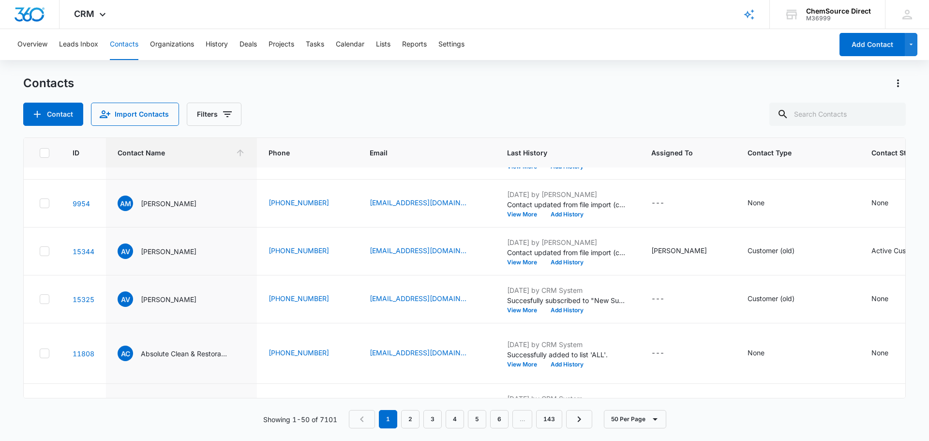
scroll to position [1094, 0]
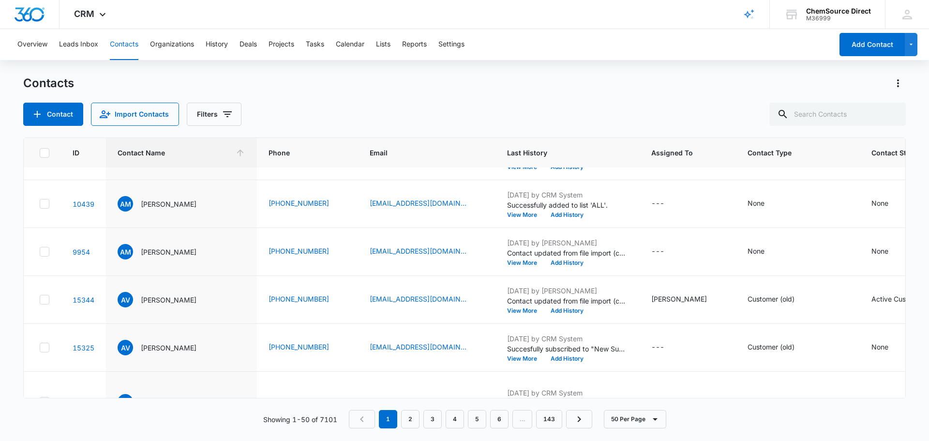
click at [49, 132] on td at bounding box center [42, 108] width 37 height 48
click at [43, 112] on icon at bounding box center [44, 107] width 9 height 9
click at [40, 108] on input "checkbox" at bounding box center [39, 108] width 0 height 0
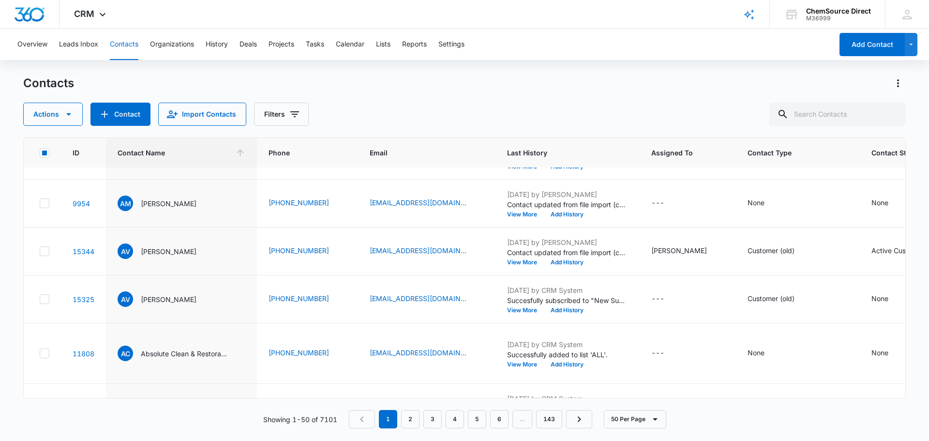
scroll to position [1191, 0]
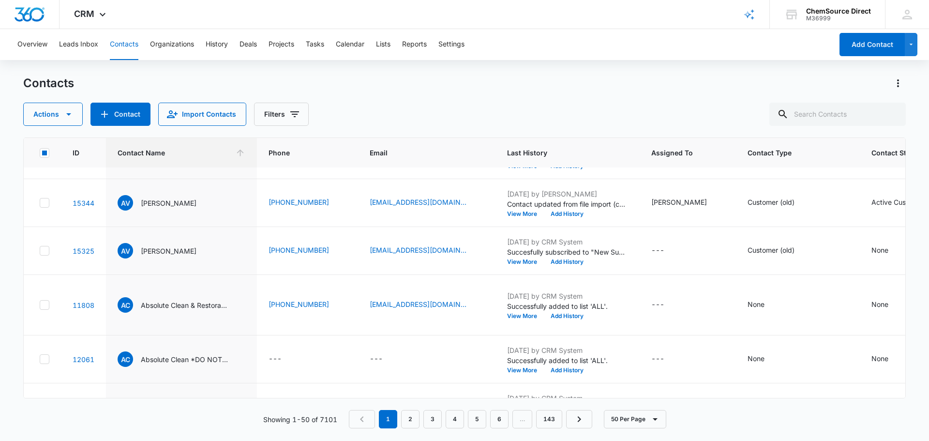
click at [47, 63] on icon at bounding box center [44, 59] width 9 height 9
click at [40, 59] on input "checkbox" at bounding box center [39, 59] width 0 height 0
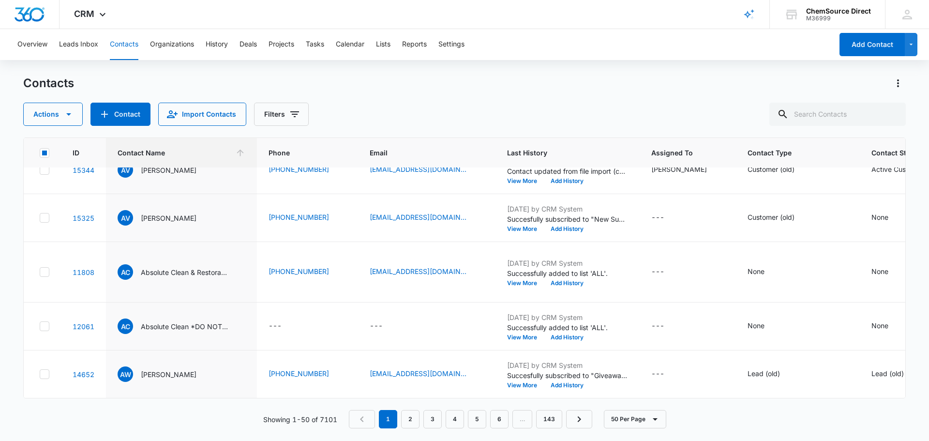
scroll to position [1239, 0]
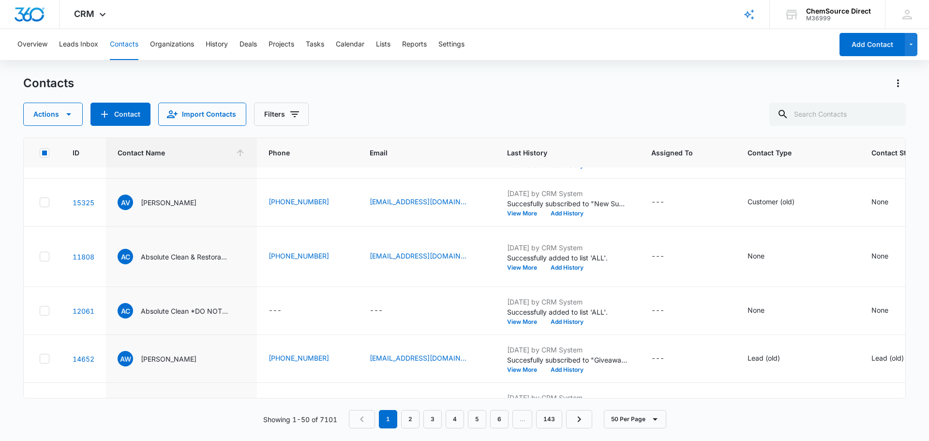
click at [45, 60] on icon at bounding box center [45, 58] width 6 height 4
click at [40, 59] on input "checkbox" at bounding box center [39, 59] width 0 height 0
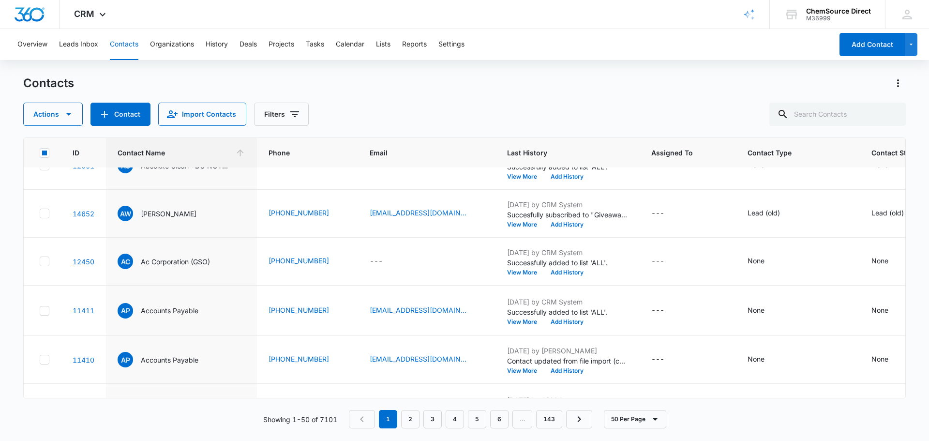
scroll to position [1433, 0]
click at [46, 13] on icon at bounding box center [44, 8] width 9 height 9
click at [40, 9] on input "checkbox" at bounding box center [39, 9] width 0 height 0
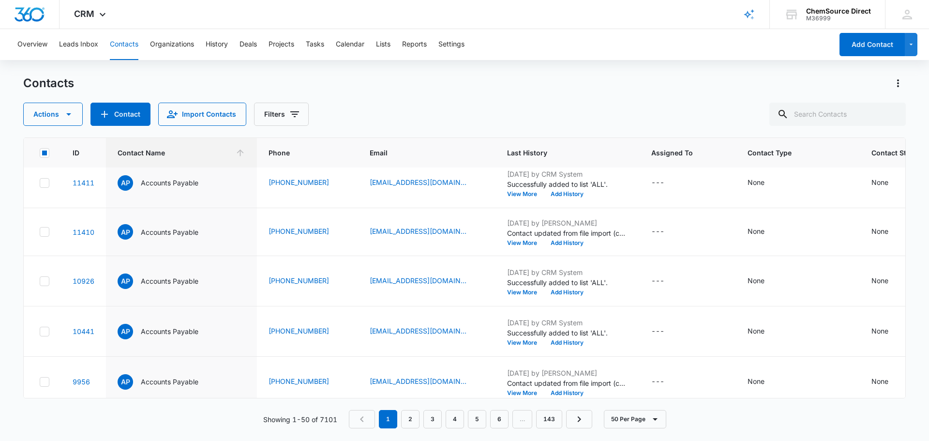
scroll to position [1529, 0]
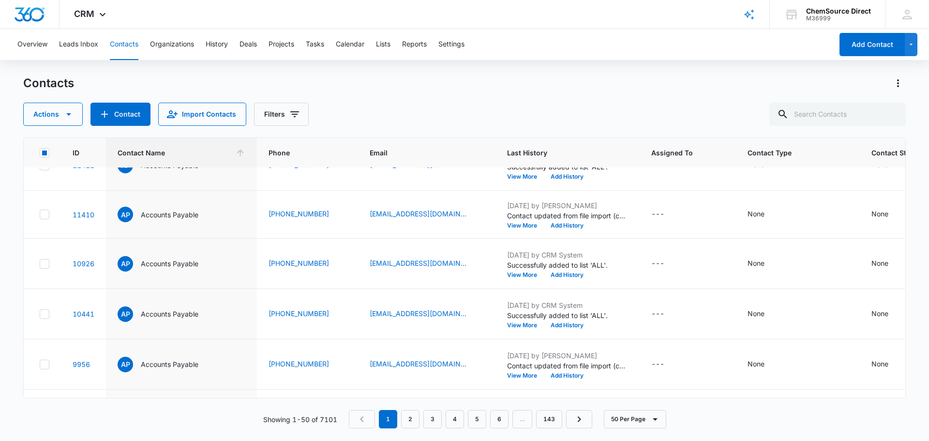
click at [76, 25] on link "12061" at bounding box center [84, 20] width 22 height 8
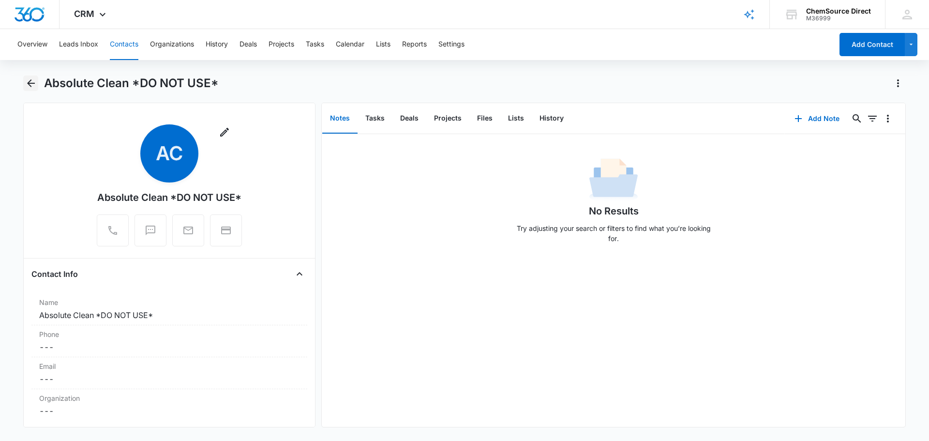
click at [30, 80] on icon "Back" at bounding box center [31, 83] width 8 height 8
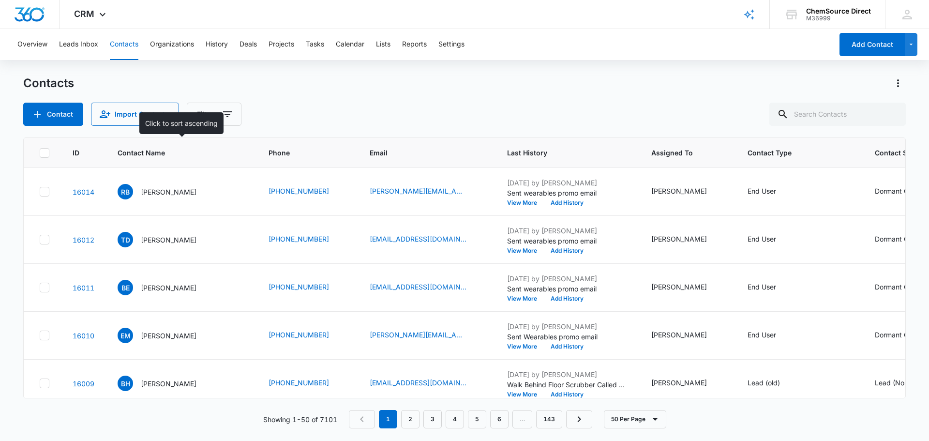
click at [134, 149] on span "Contact Name" at bounding box center [175, 153] width 114 height 10
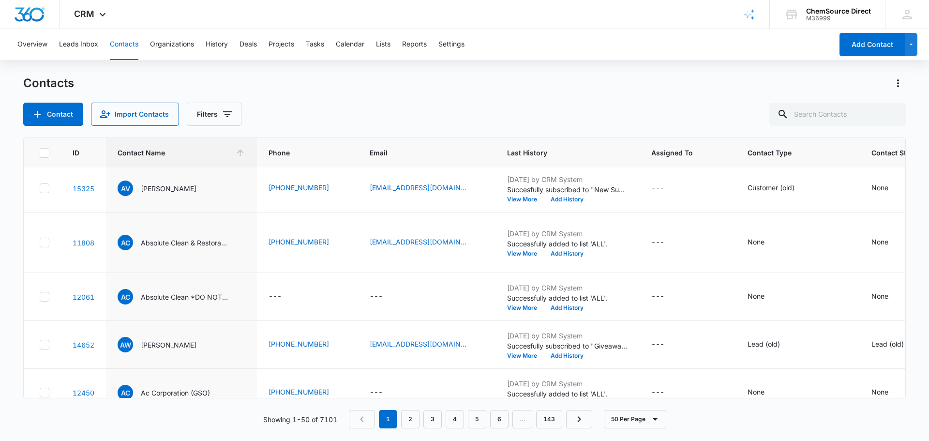
scroll to position [1257, 0]
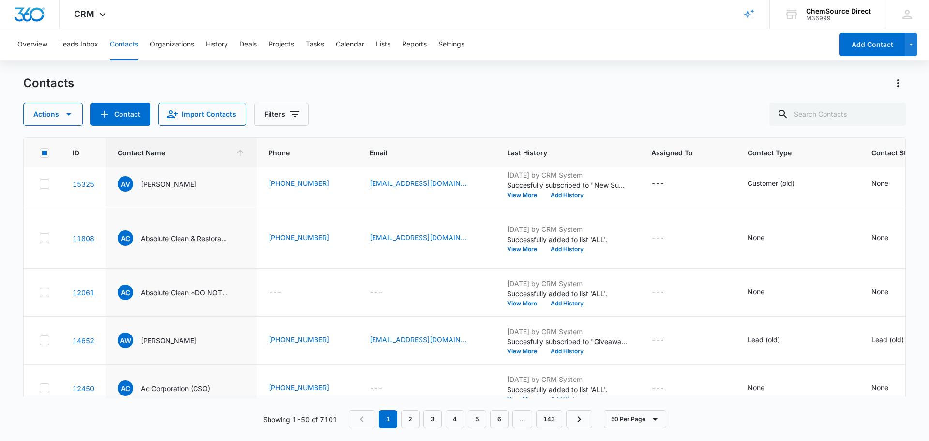
click at [43, 42] on icon at bounding box center [45, 40] width 6 height 4
click at [40, 41] on input "checkbox" at bounding box center [39, 40] width 0 height 0
checkbox input "true"
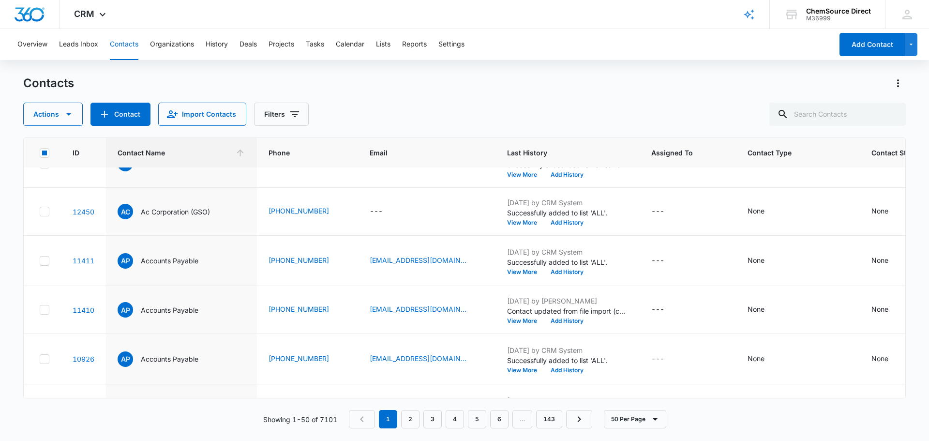
scroll to position [1451, 0]
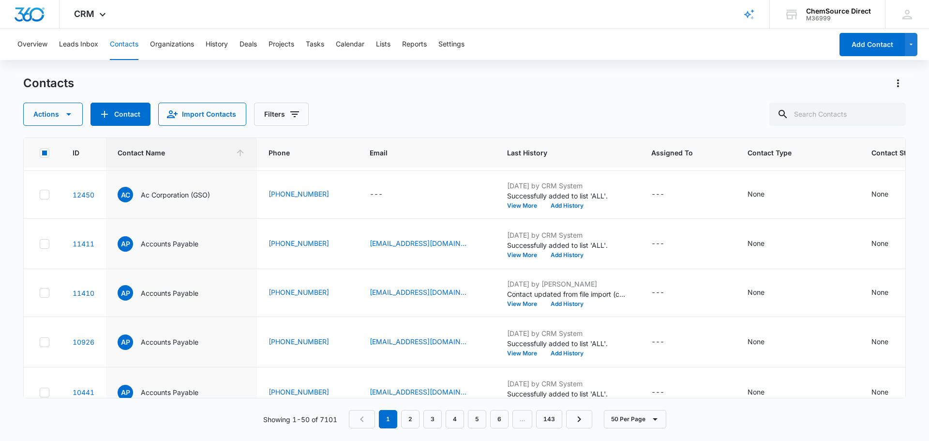
drag, startPoint x: 40, startPoint y: 257, endPoint x: 88, endPoint y: 248, distance: 48.3
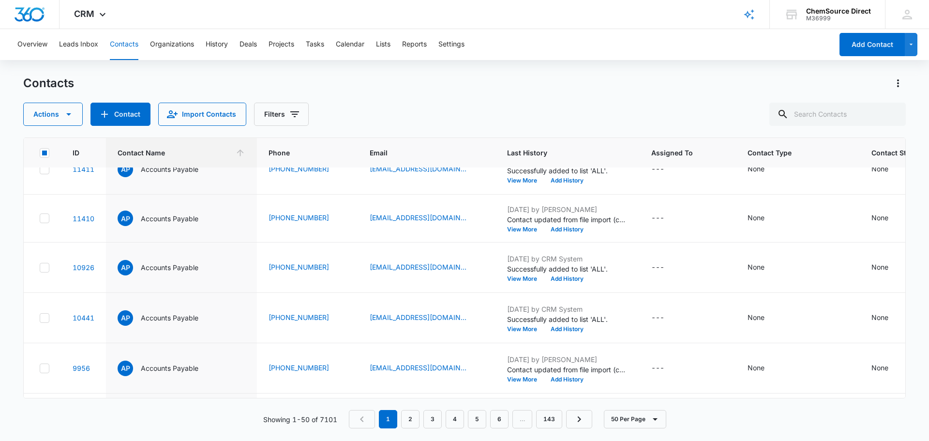
scroll to position [1548, 0]
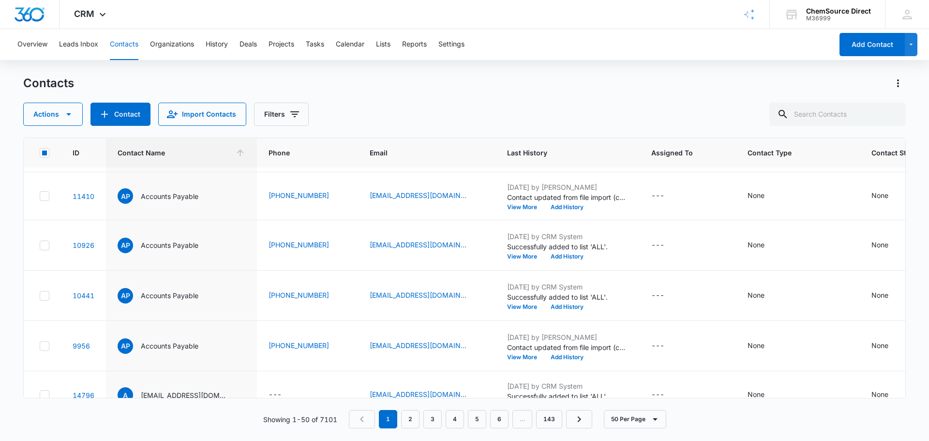
click at [44, 4] on icon at bounding box center [45, 2] width 6 height 4
click at [40, 2] on input "checkbox" at bounding box center [39, 2] width 0 height 0
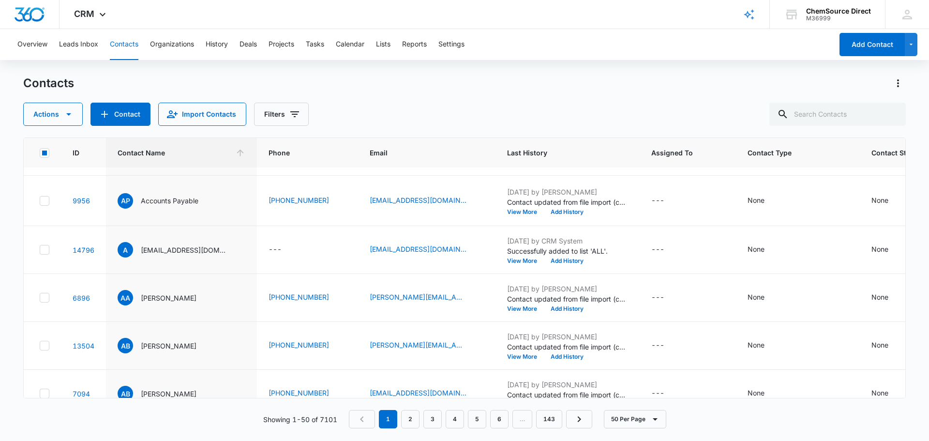
scroll to position [1741, 0]
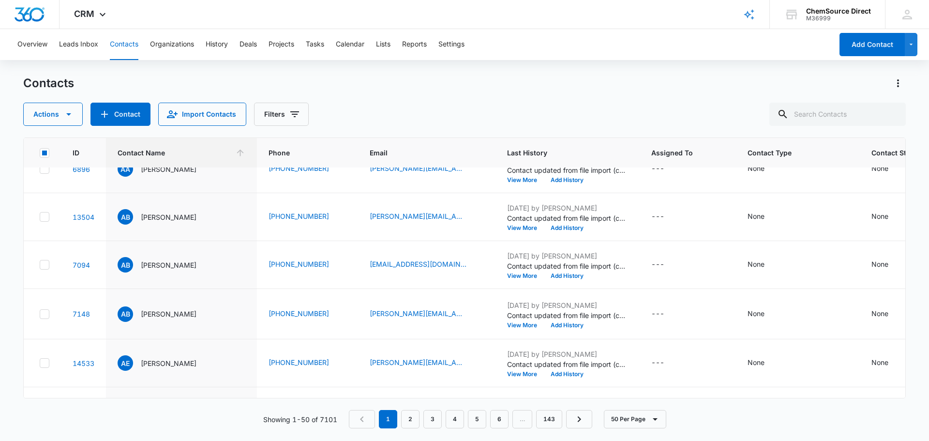
scroll to position [1838, 0]
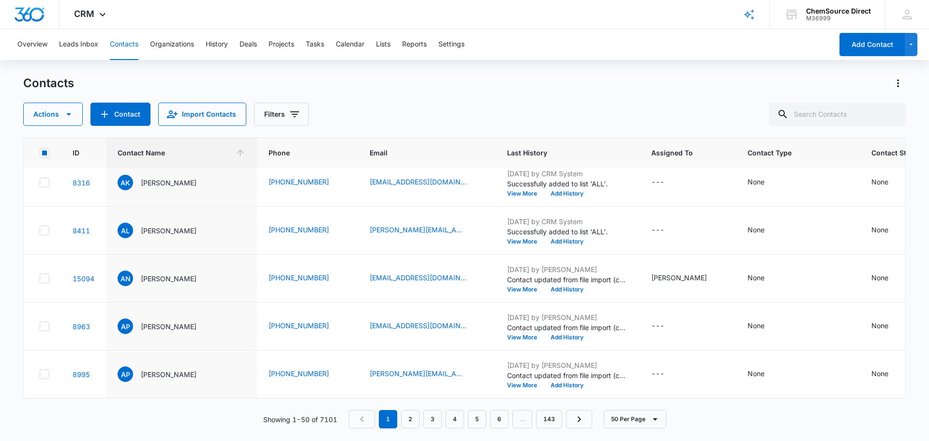
scroll to position [2922, 0]
click at [65, 110] on icon "button" at bounding box center [69, 114] width 12 height 12
click at [46, 202] on div "Delete" at bounding box center [57, 203] width 44 height 7
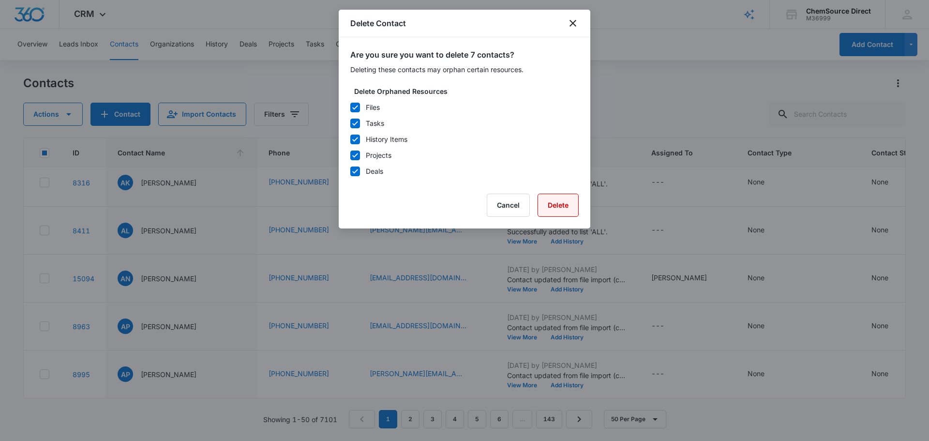
click at [554, 205] on button "Delete" at bounding box center [557, 204] width 41 height 23
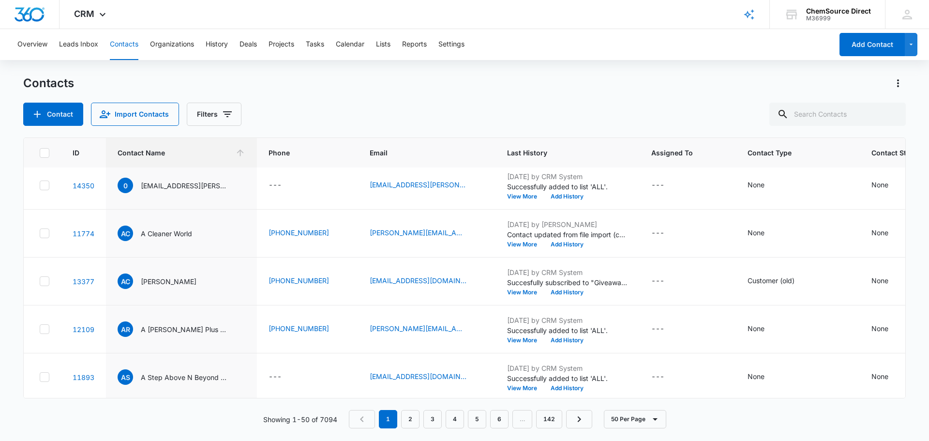
scroll to position [0, 0]
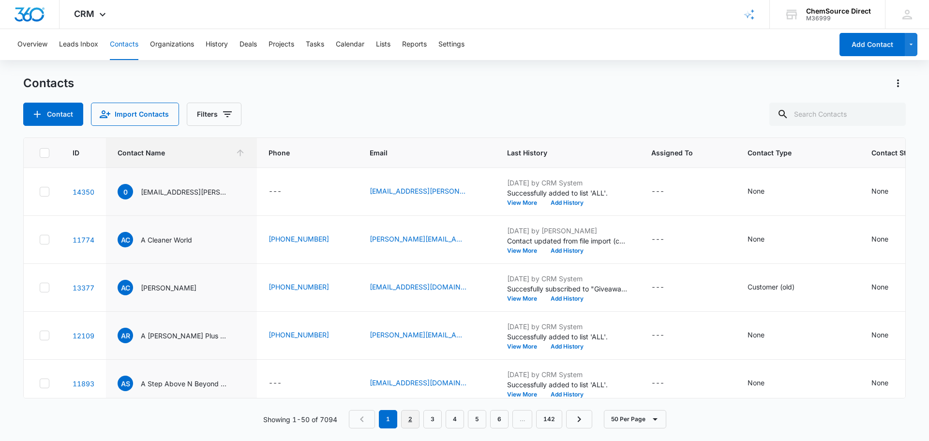
click at [409, 422] on link "2" at bounding box center [410, 419] width 18 height 18
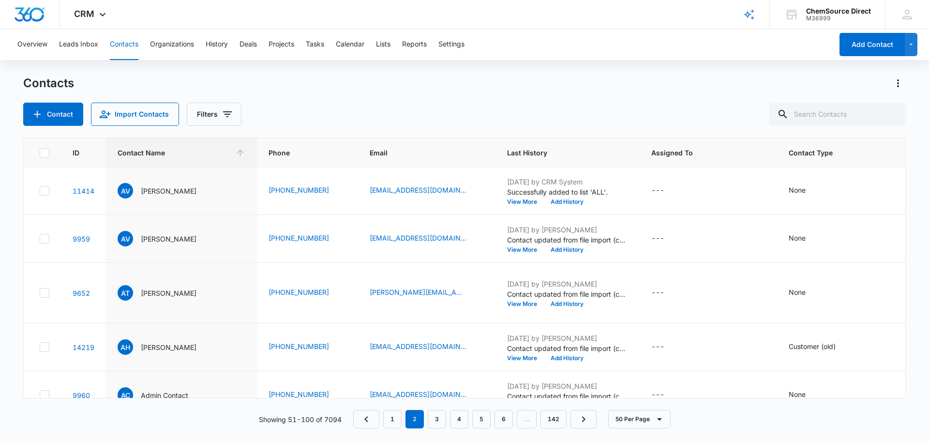
scroll to position [145, 0]
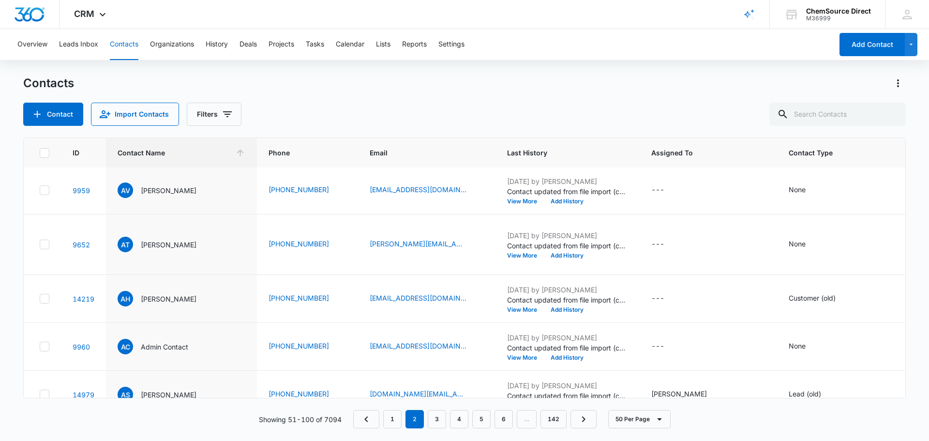
click at [45, 144] on icon at bounding box center [45, 142] width 6 height 4
click at [40, 143] on input "checkbox" at bounding box center [39, 142] width 0 height 0
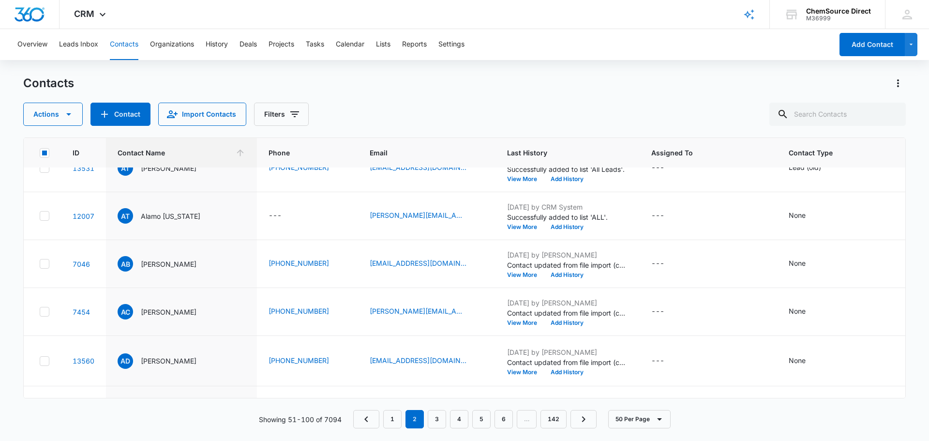
scroll to position [1403, 0]
drag, startPoint x: 45, startPoint y: 207, endPoint x: 316, endPoint y: 246, distance: 273.7
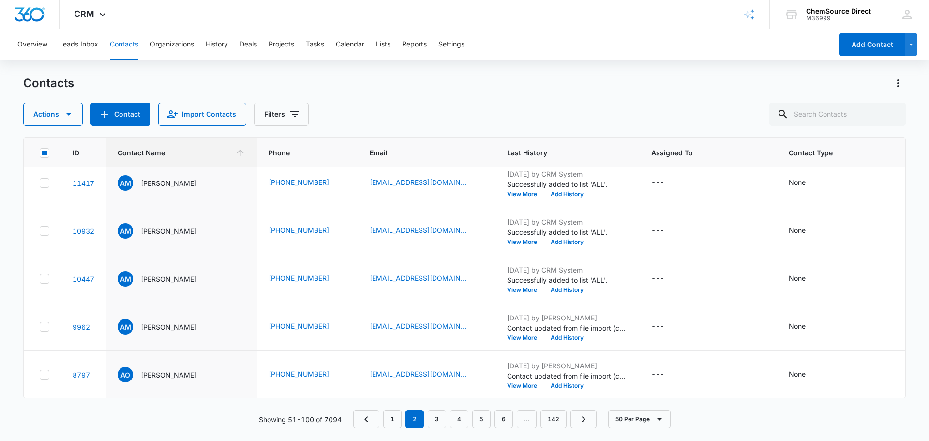
scroll to position [1789, 0]
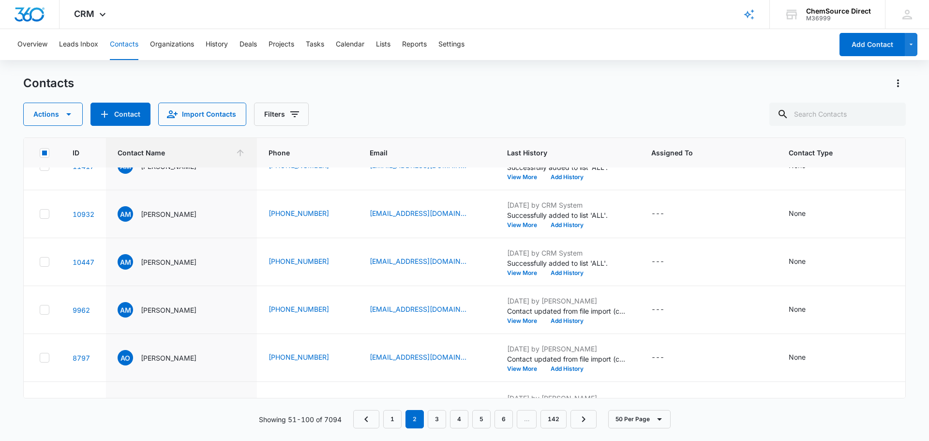
drag, startPoint x: 44, startPoint y: 215, endPoint x: 360, endPoint y: 222, distance: 315.9
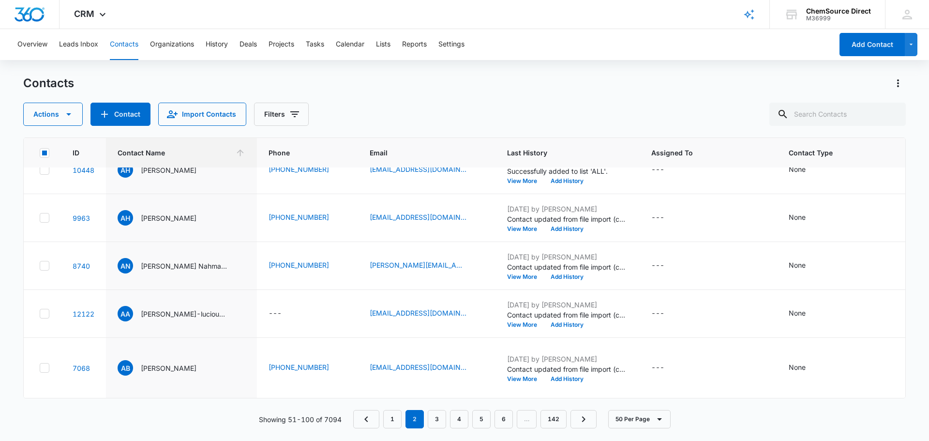
scroll to position [2321, 0]
drag, startPoint x: 46, startPoint y: 223, endPoint x: 36, endPoint y: 281, distance: 58.9
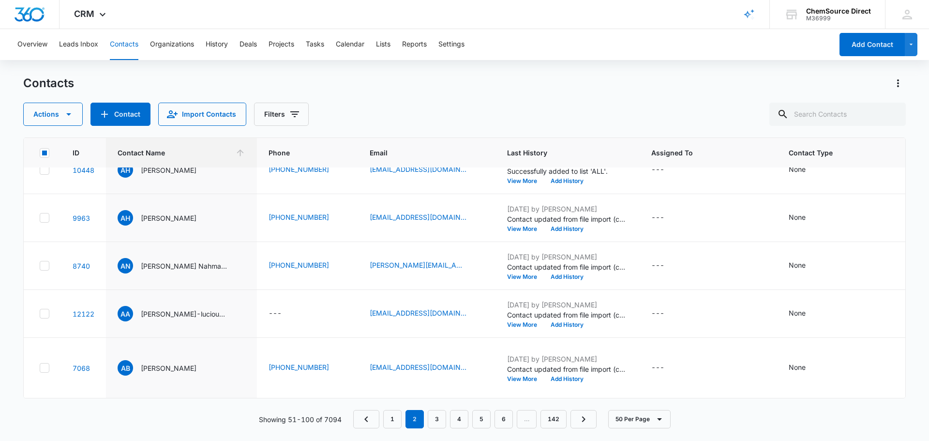
click at [41, 78] on icon at bounding box center [44, 74] width 9 height 9
click at [40, 74] on input "checkbox" at bounding box center [39, 74] width 0 height 0
click at [44, 126] on icon at bounding box center [44, 122] width 9 height 9
click at [40, 122] on input "checkbox" at bounding box center [39, 122] width 0 height 0
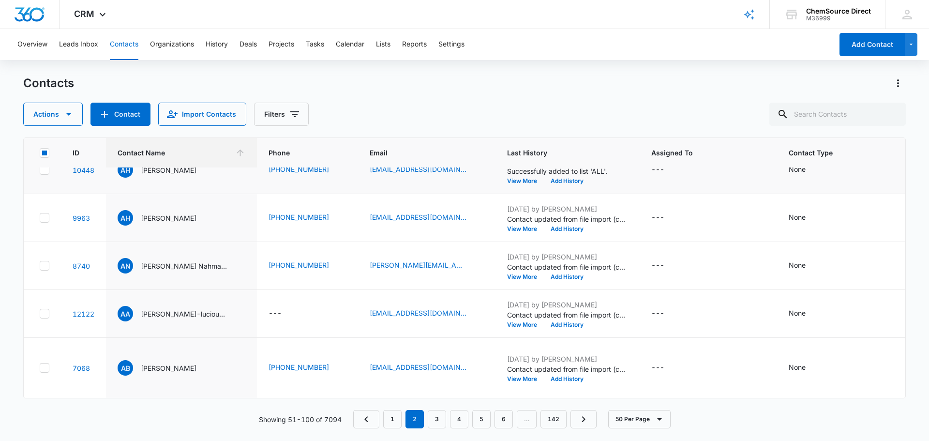
click at [46, 174] on icon at bounding box center [44, 169] width 9 height 9
click at [40, 170] on input "checkbox" at bounding box center [39, 170] width 0 height 0
click at [65, 114] on icon "button" at bounding box center [69, 114] width 12 height 12
click at [46, 204] on div "Delete" at bounding box center [57, 203] width 44 height 7
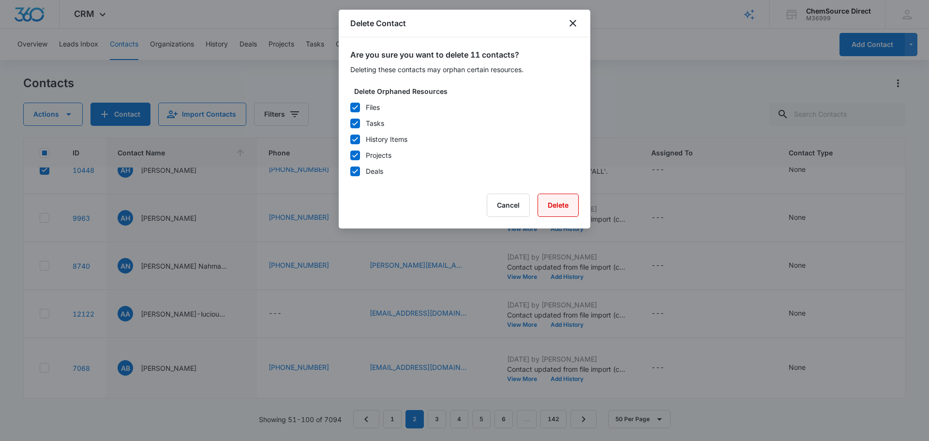
click at [560, 204] on button "Delete" at bounding box center [557, 204] width 41 height 23
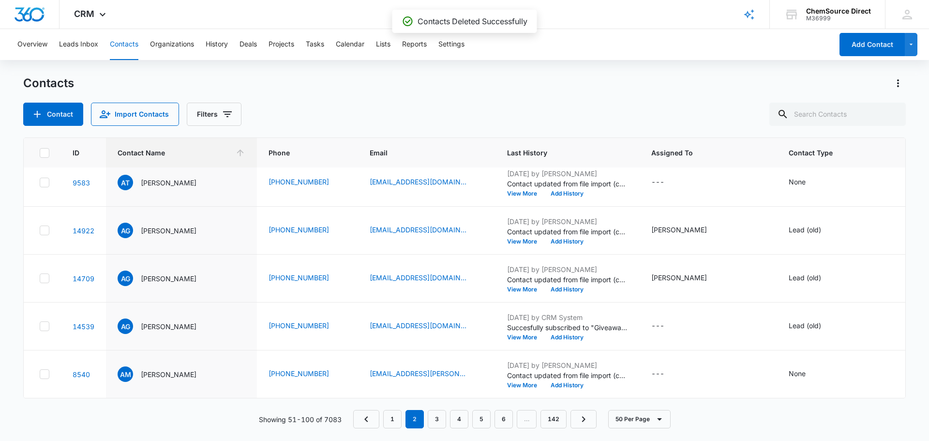
scroll to position [2444, 0]
